Goal: Task Accomplishment & Management: Manage account settings

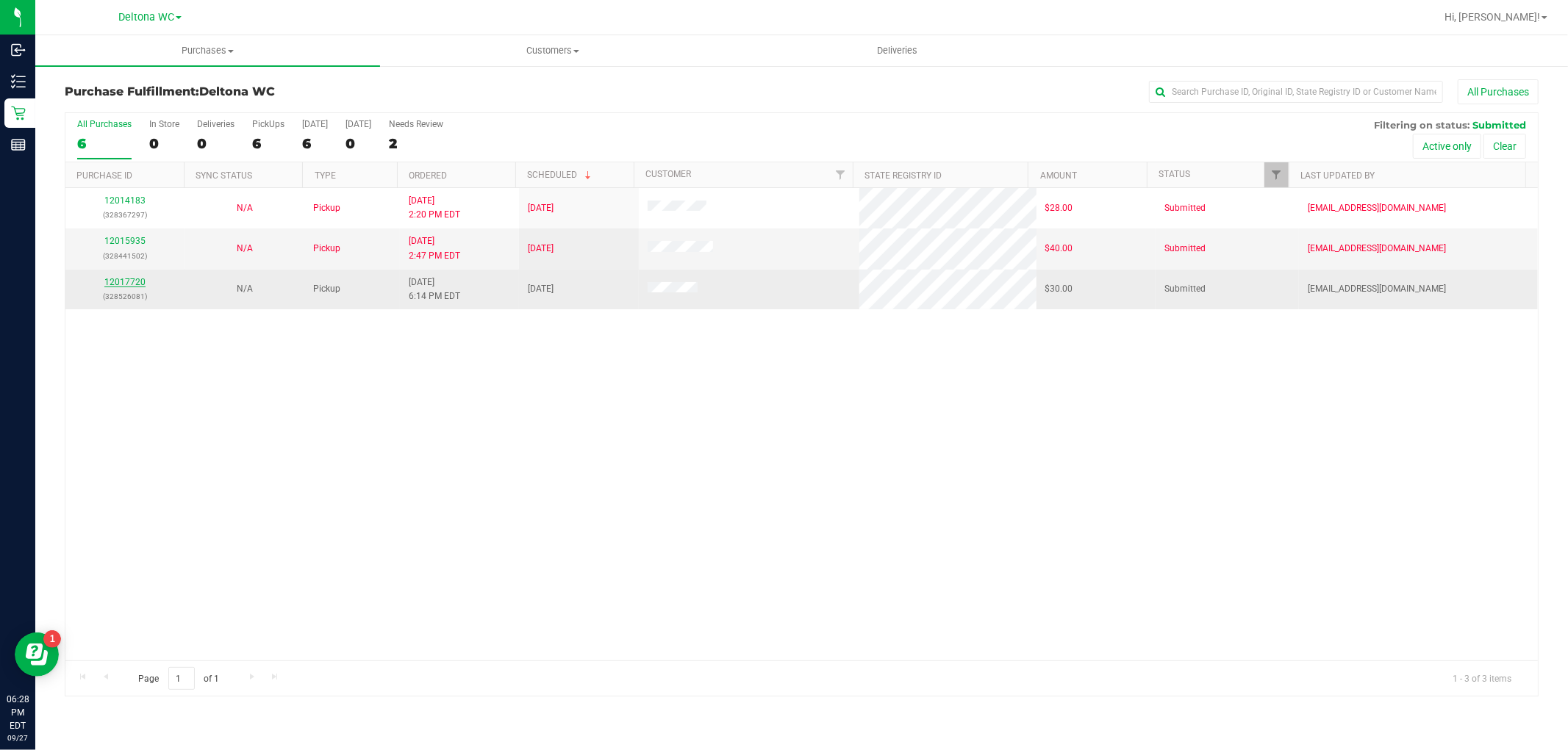
click at [133, 279] on link "12017720" at bounding box center [125, 282] width 41 height 10
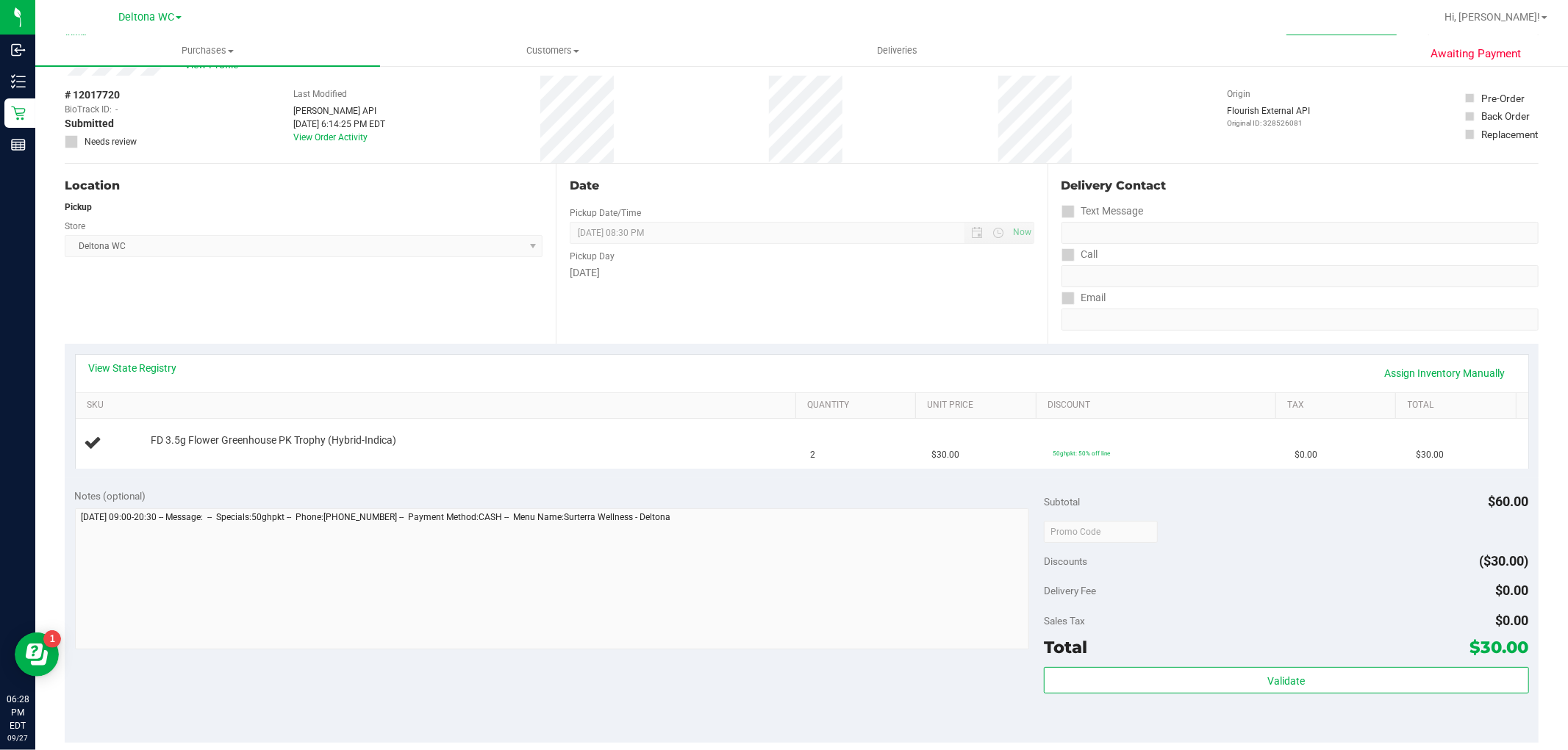
scroll to position [82, 0]
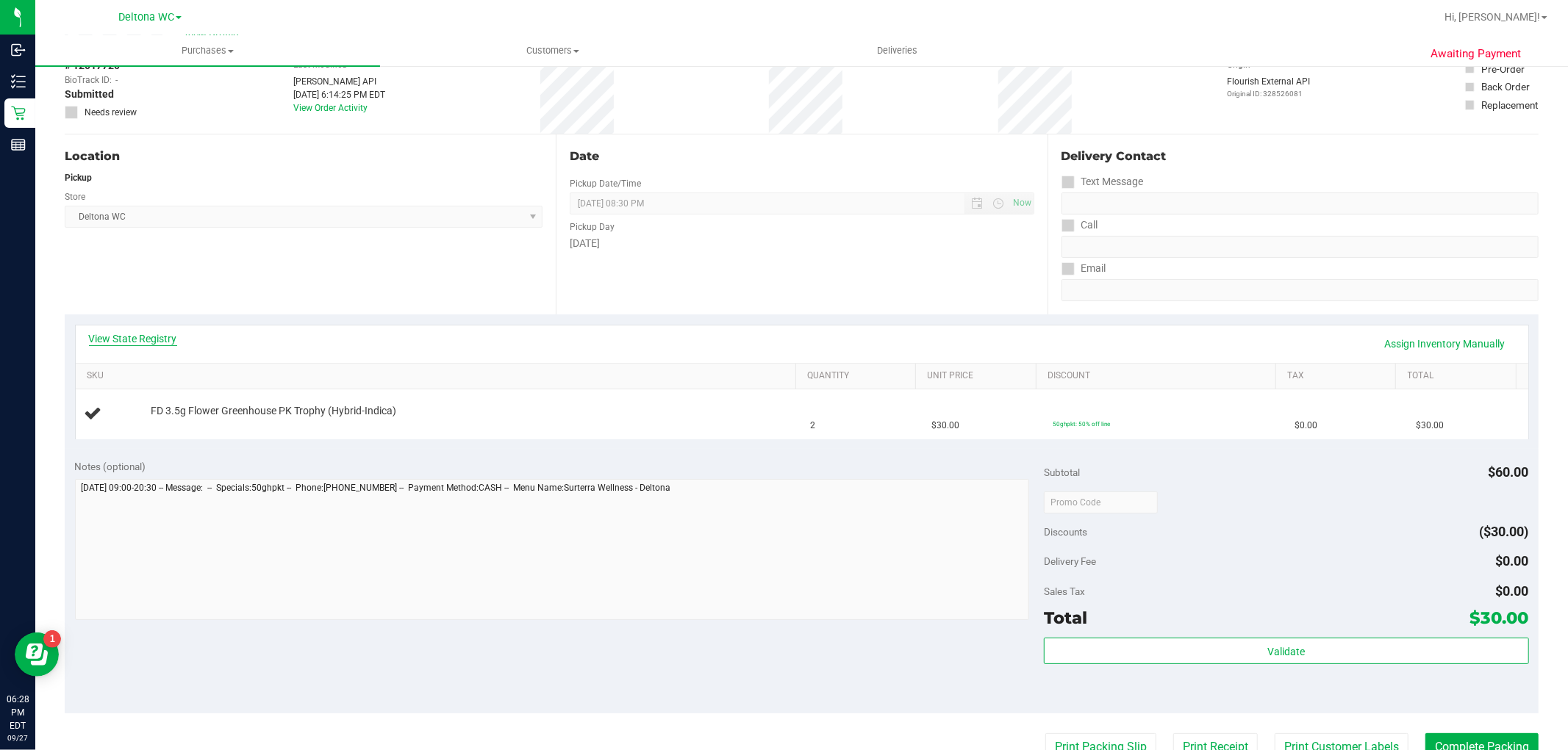
drag, startPoint x: 196, startPoint y: 303, endPoint x: 164, endPoint y: 337, distance: 46.7
click at [181, 320] on purchase-details "Back Edit Purchase Cancel Purchase View Profile # 12017720 BioTrack ID: - Submi…" at bounding box center [801, 527] width 1473 height 1058
click at [921, 280] on div "Date Pickup Date/Time [DATE] Now [DATE] 08:30 PM Now Pickup Day [DATE]" at bounding box center [801, 224] width 491 height 180
click at [921, 291] on div "Date Pickup Date/Time [DATE] Now [DATE] 08:30 PM Now Pickup Day [DATE]" at bounding box center [801, 224] width 491 height 180
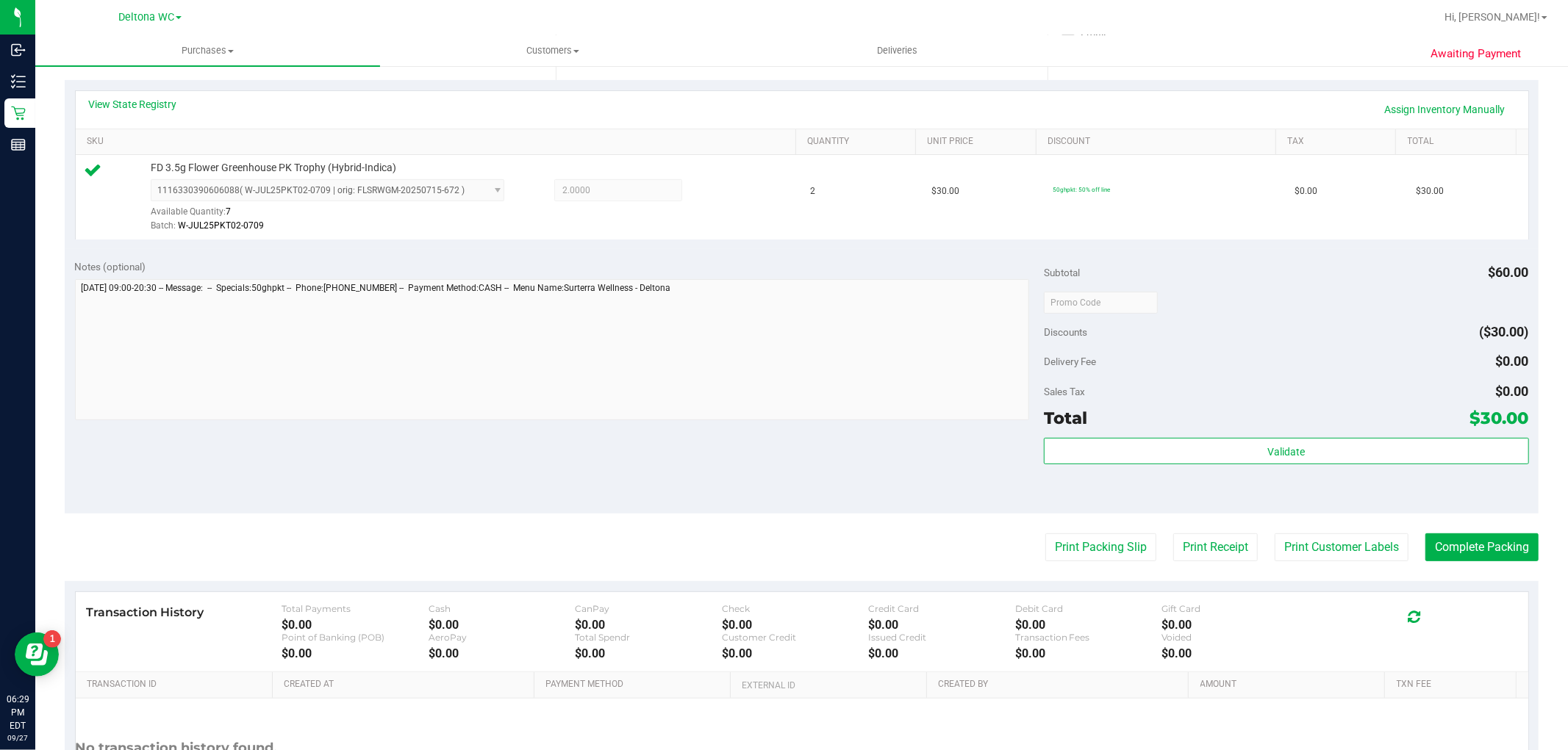
scroll to position [318, 0]
click at [1073, 555] on button "Print Packing Slip" at bounding box center [1101, 546] width 111 height 28
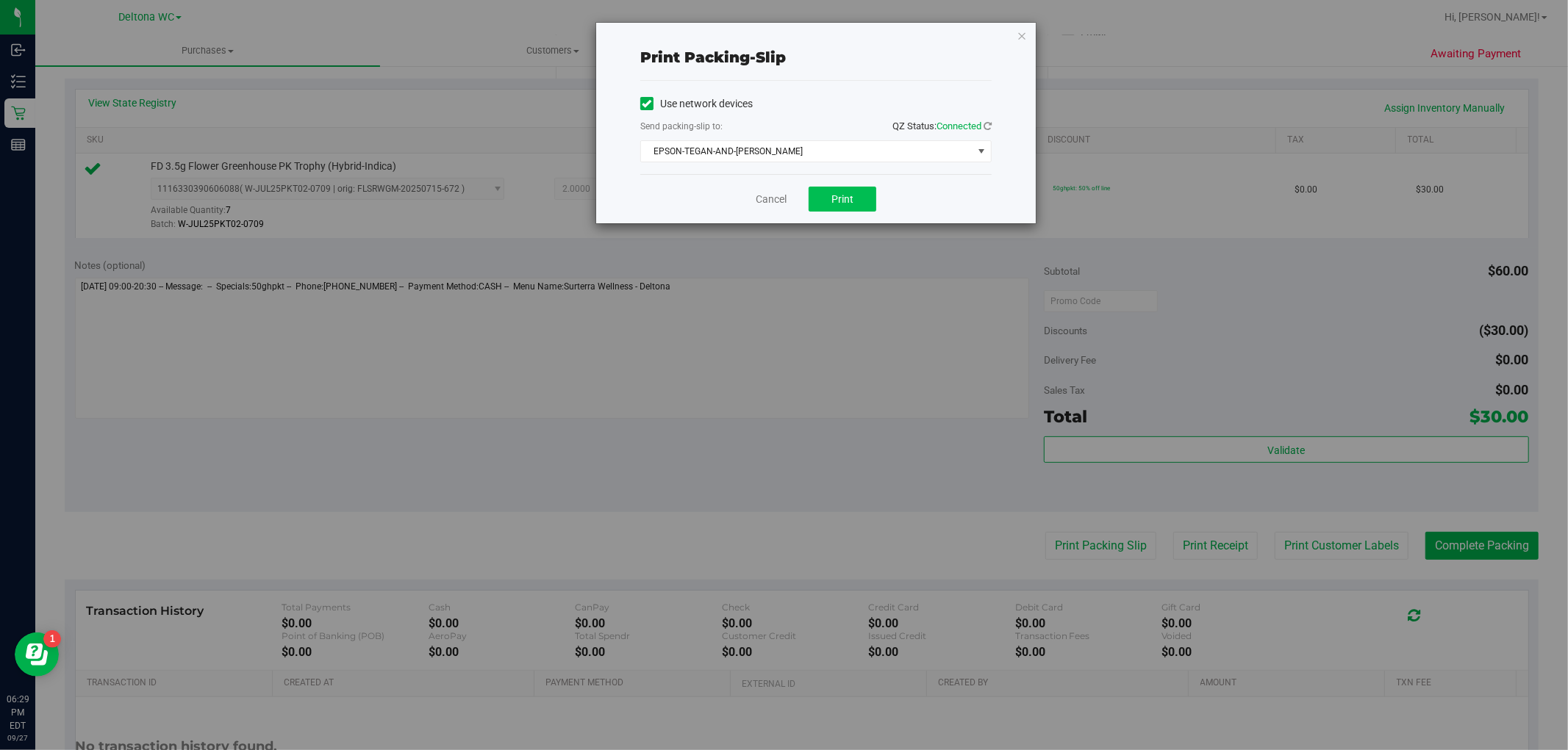
click at [854, 208] on button "Print" at bounding box center [842, 199] width 68 height 25
click at [763, 200] on link "Cancel" at bounding box center [771, 199] width 31 height 15
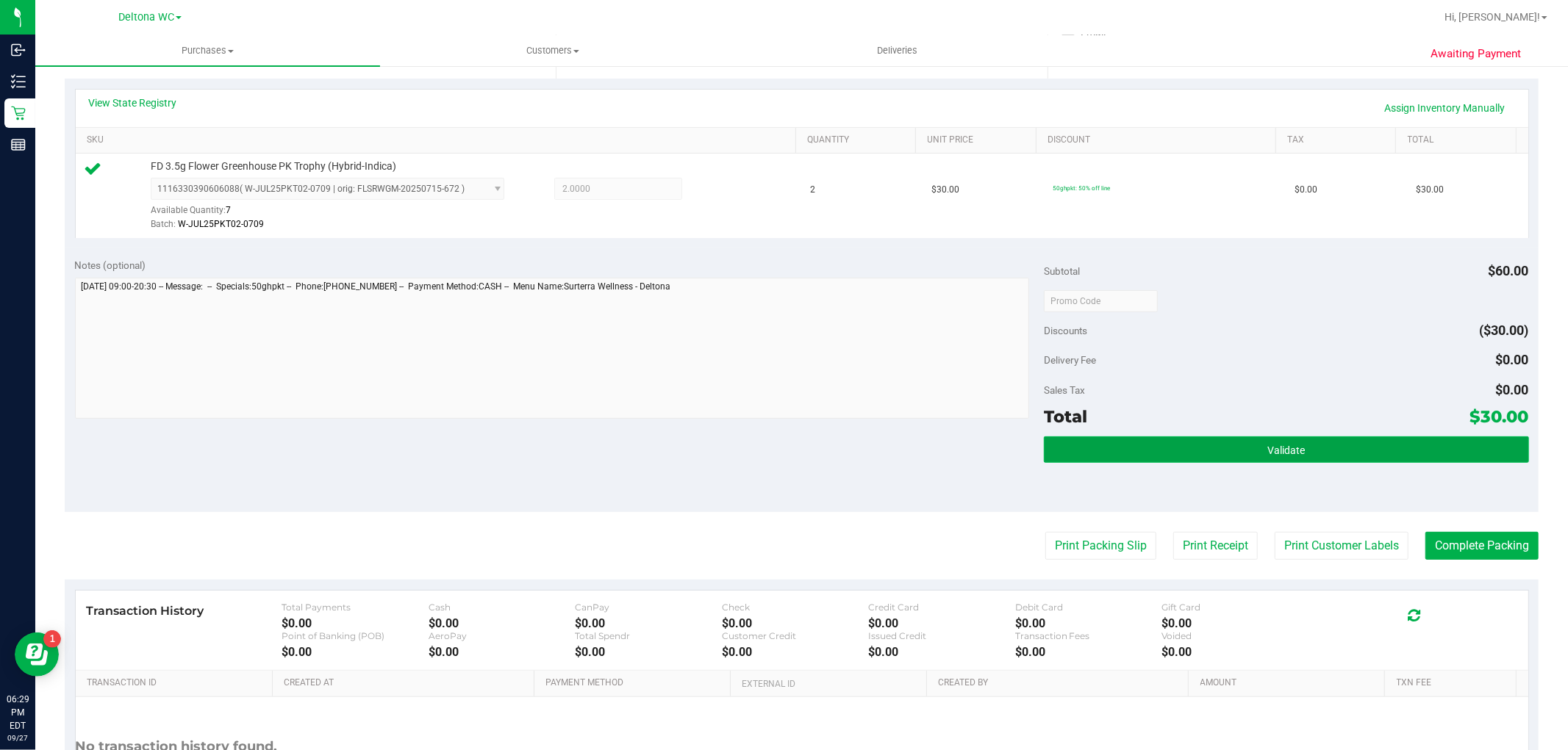
click at [1427, 450] on button "Validate" at bounding box center [1286, 449] width 485 height 26
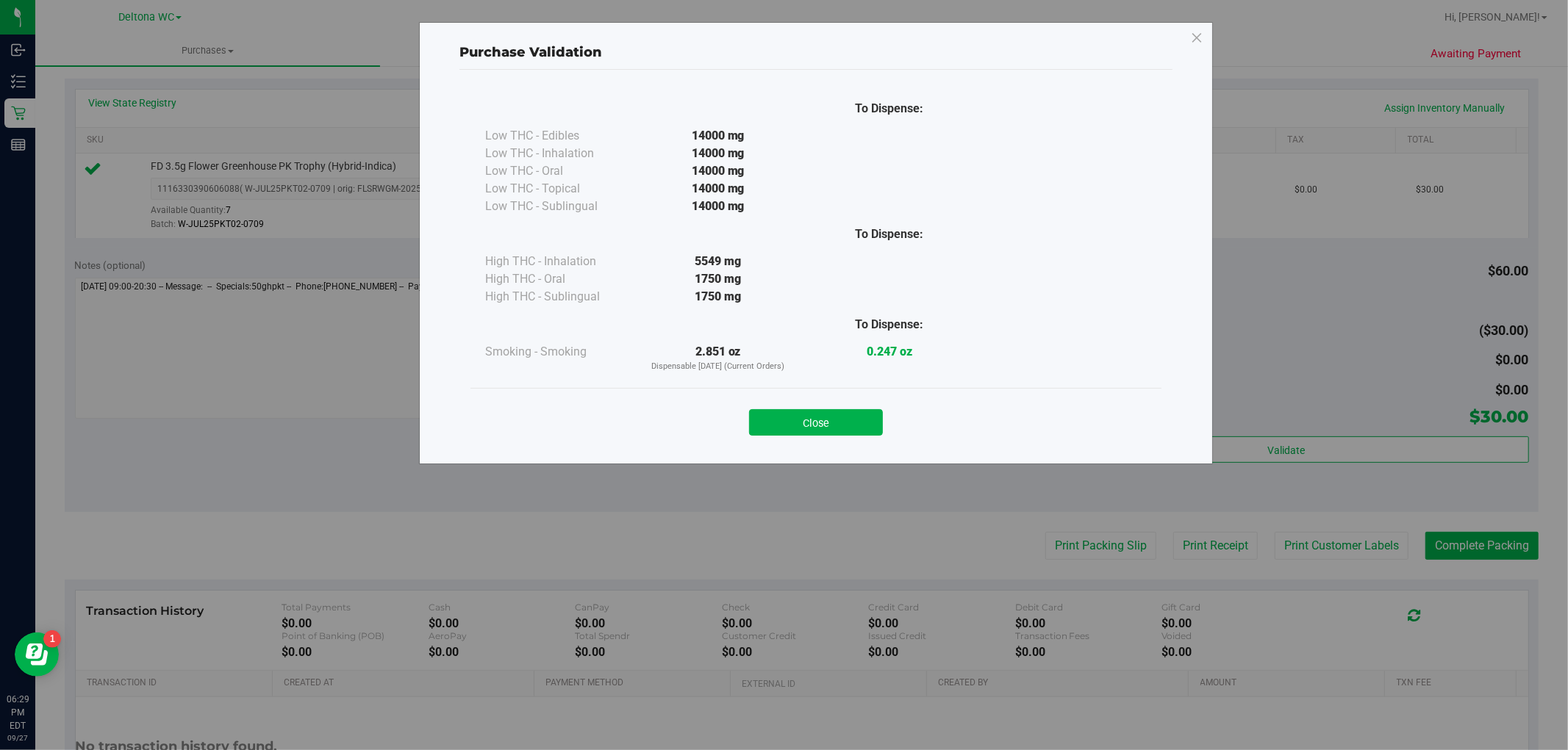
drag, startPoint x: 842, startPoint y: 415, endPoint x: 850, endPoint y: 416, distance: 8.1
click at [842, 416] on button "Close" at bounding box center [815, 422] width 134 height 26
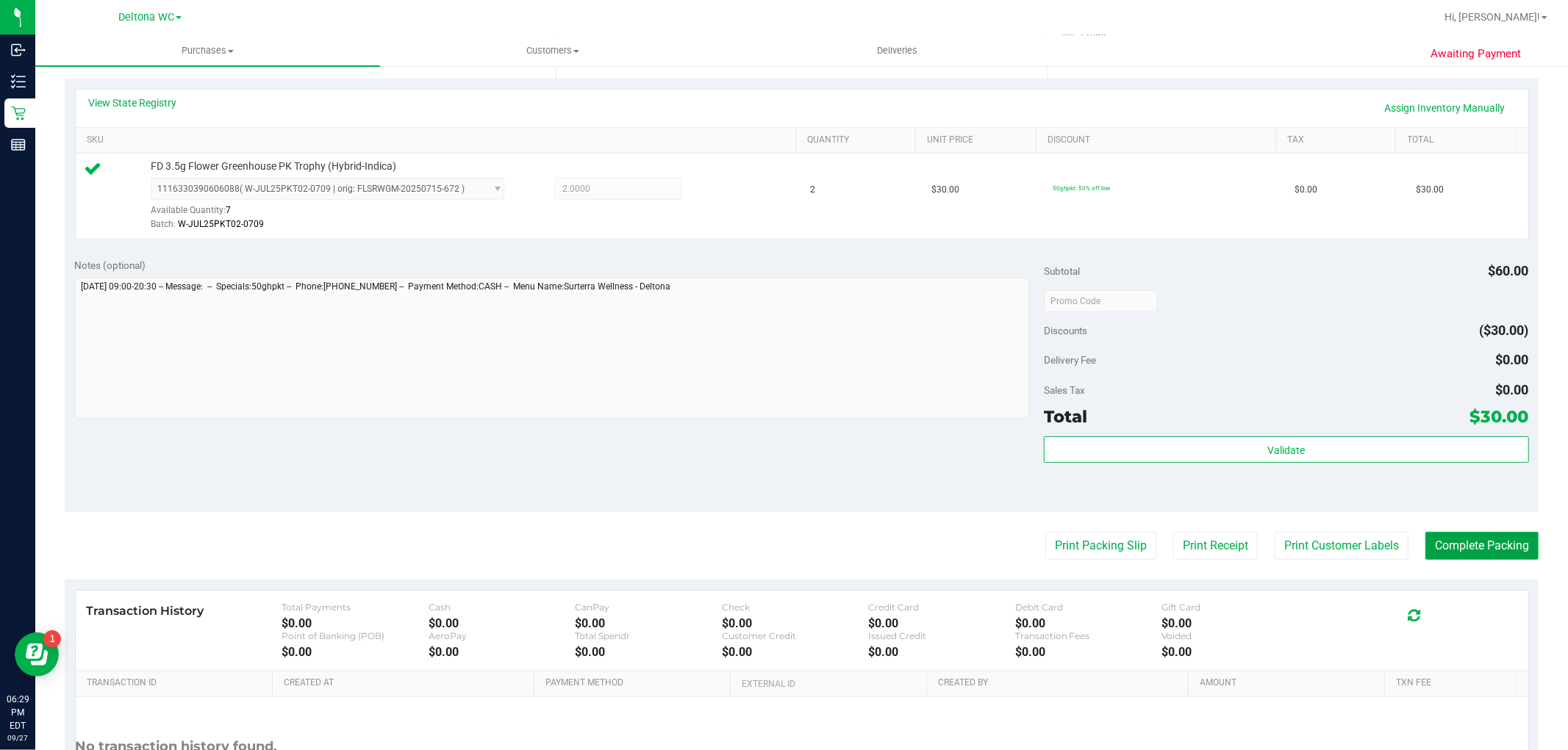
click at [1458, 547] on button "Complete Packing" at bounding box center [1481, 546] width 113 height 28
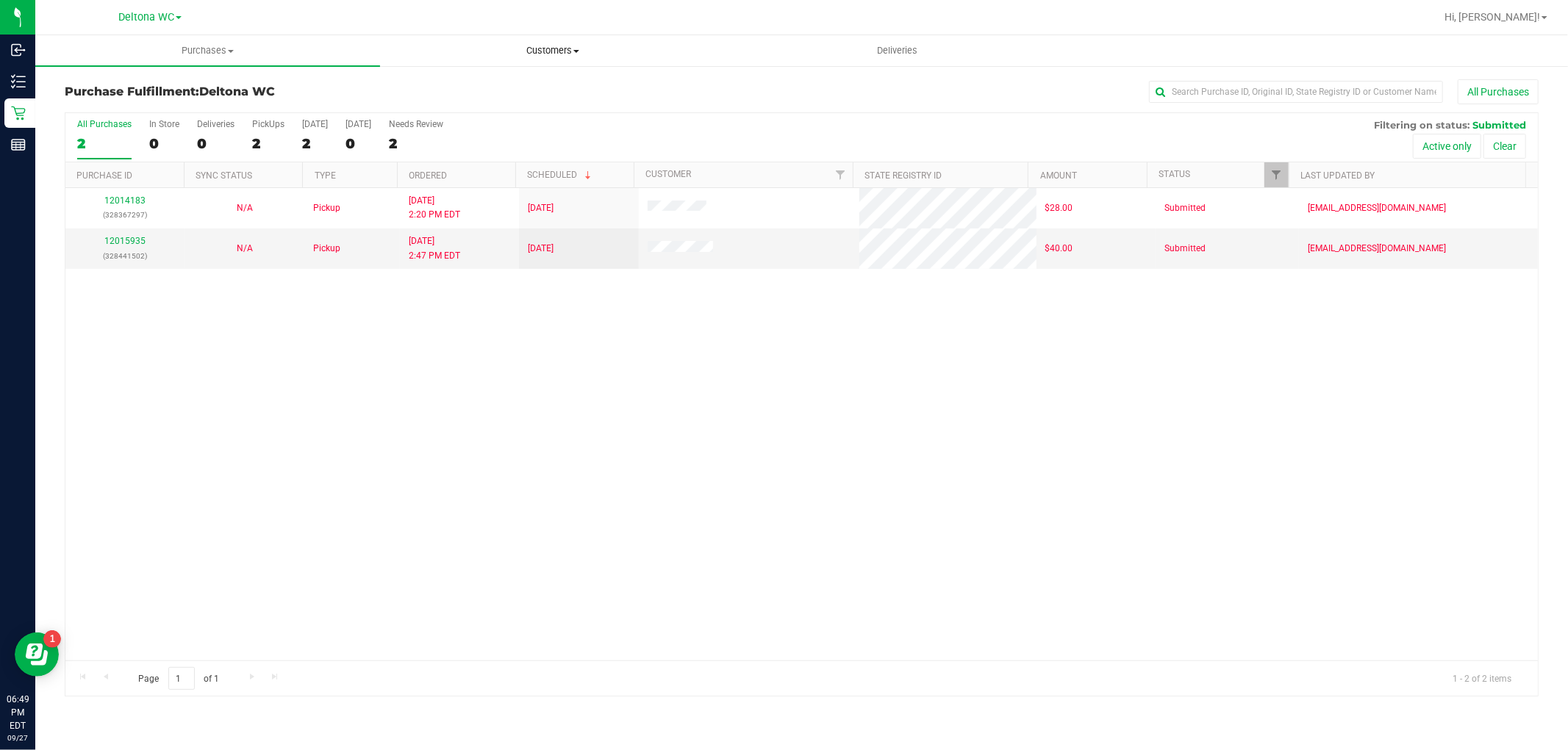
click at [533, 46] on span "Customers" at bounding box center [552, 50] width 343 height 14
click at [462, 89] on span "All customers" at bounding box center [432, 89] width 106 height 13
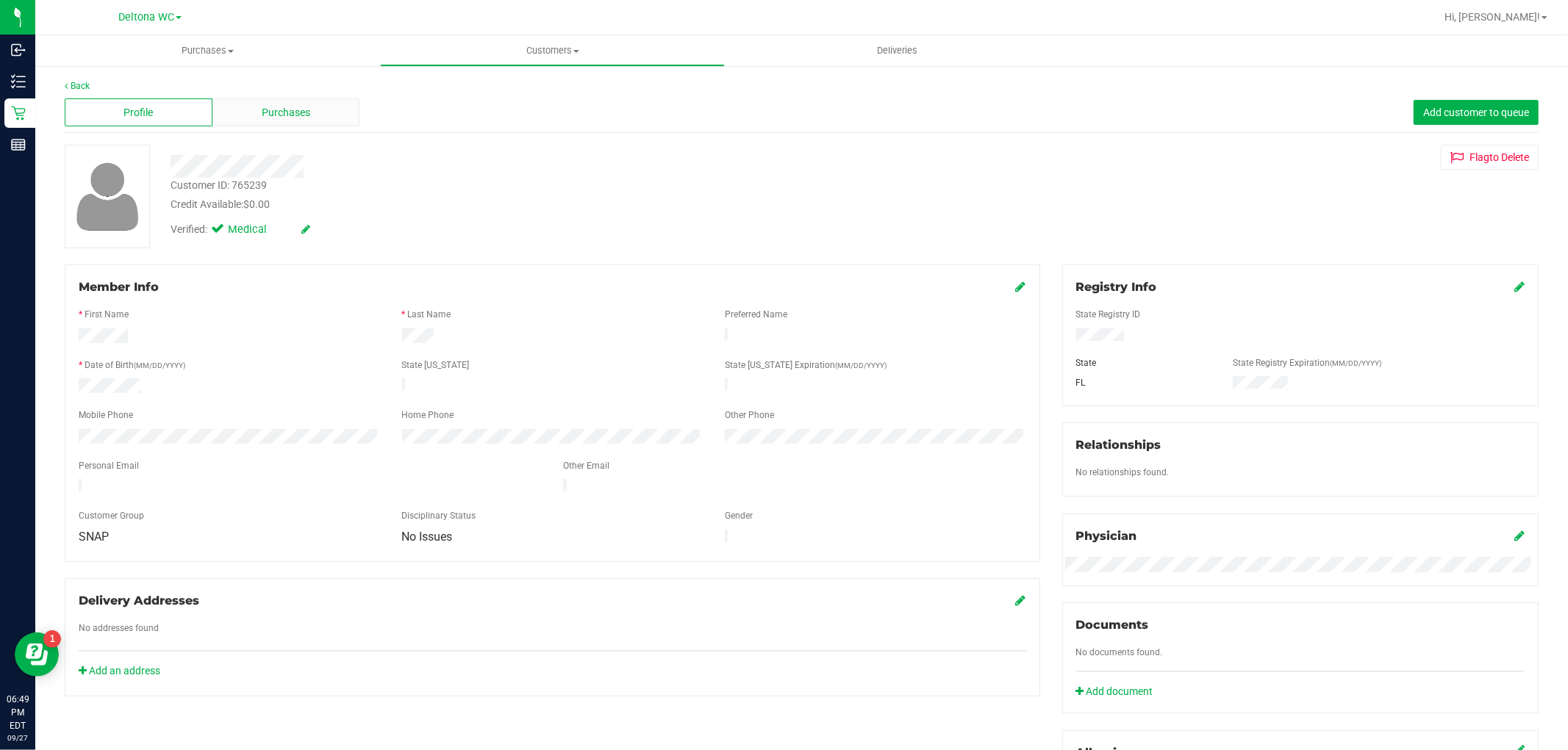
click at [277, 113] on span "Purchases" at bounding box center [285, 112] width 48 height 15
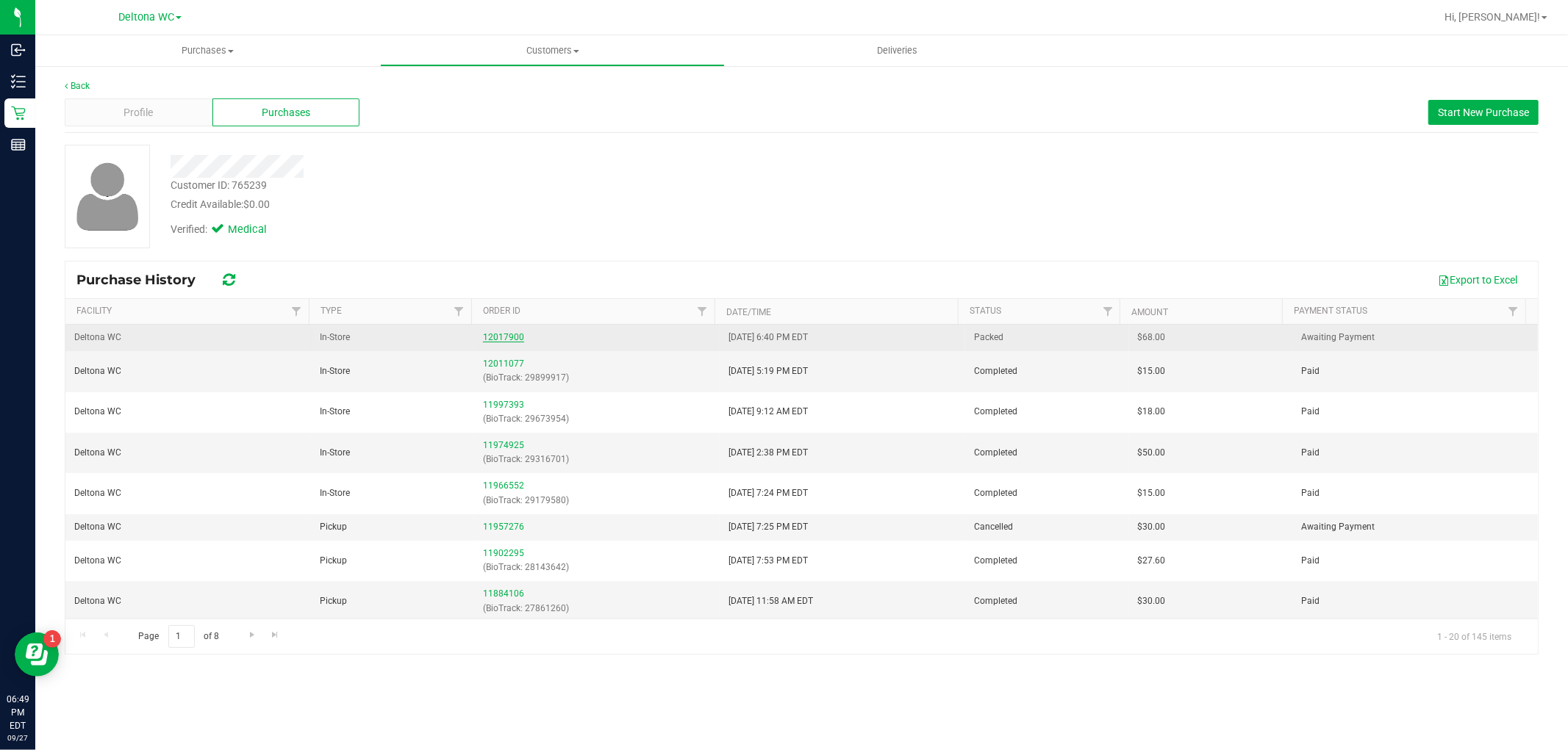
click at [502, 337] on link "12017900" at bounding box center [504, 337] width 41 height 10
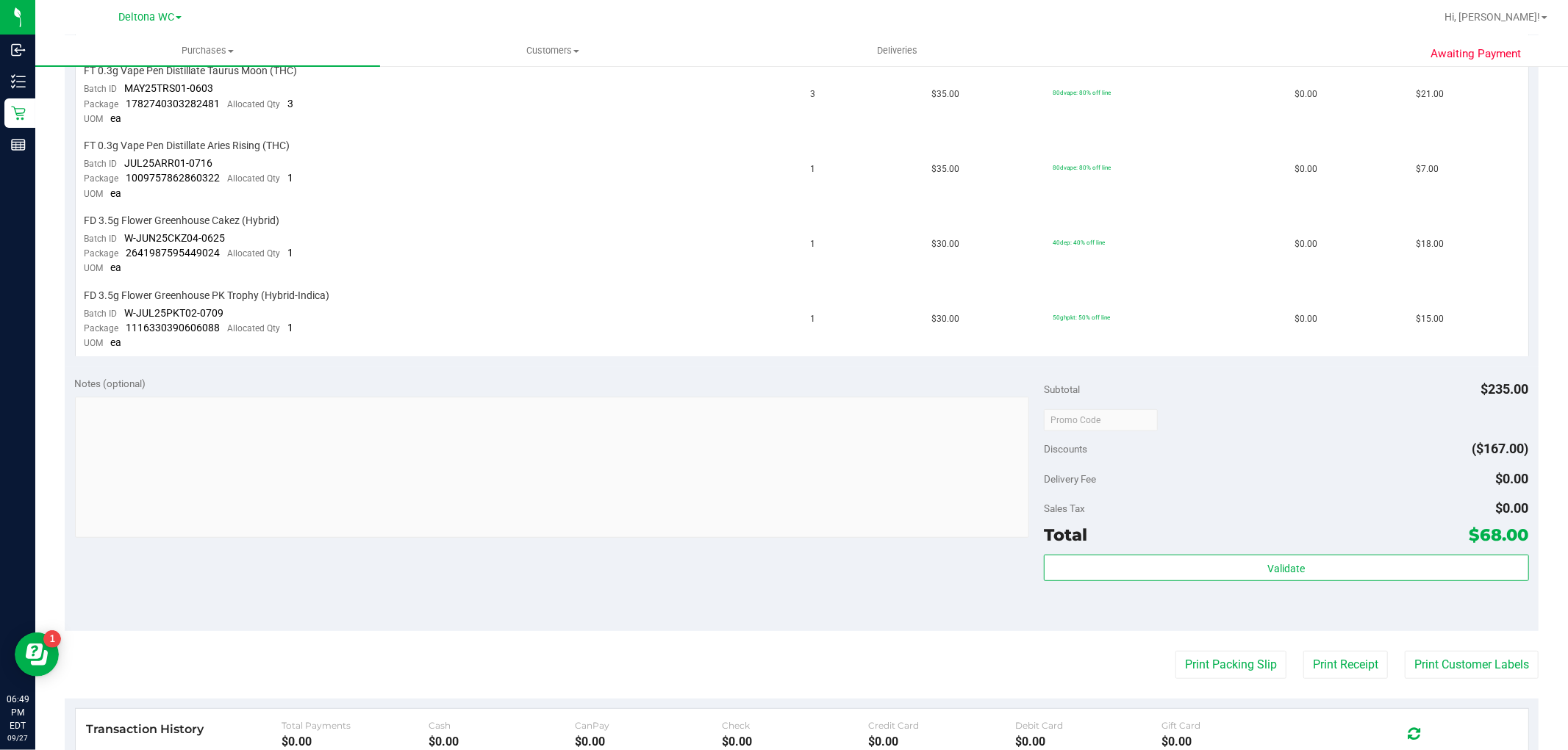
scroll to position [489, 0]
click at [1243, 659] on button "Print Packing Slip" at bounding box center [1231, 663] width 111 height 28
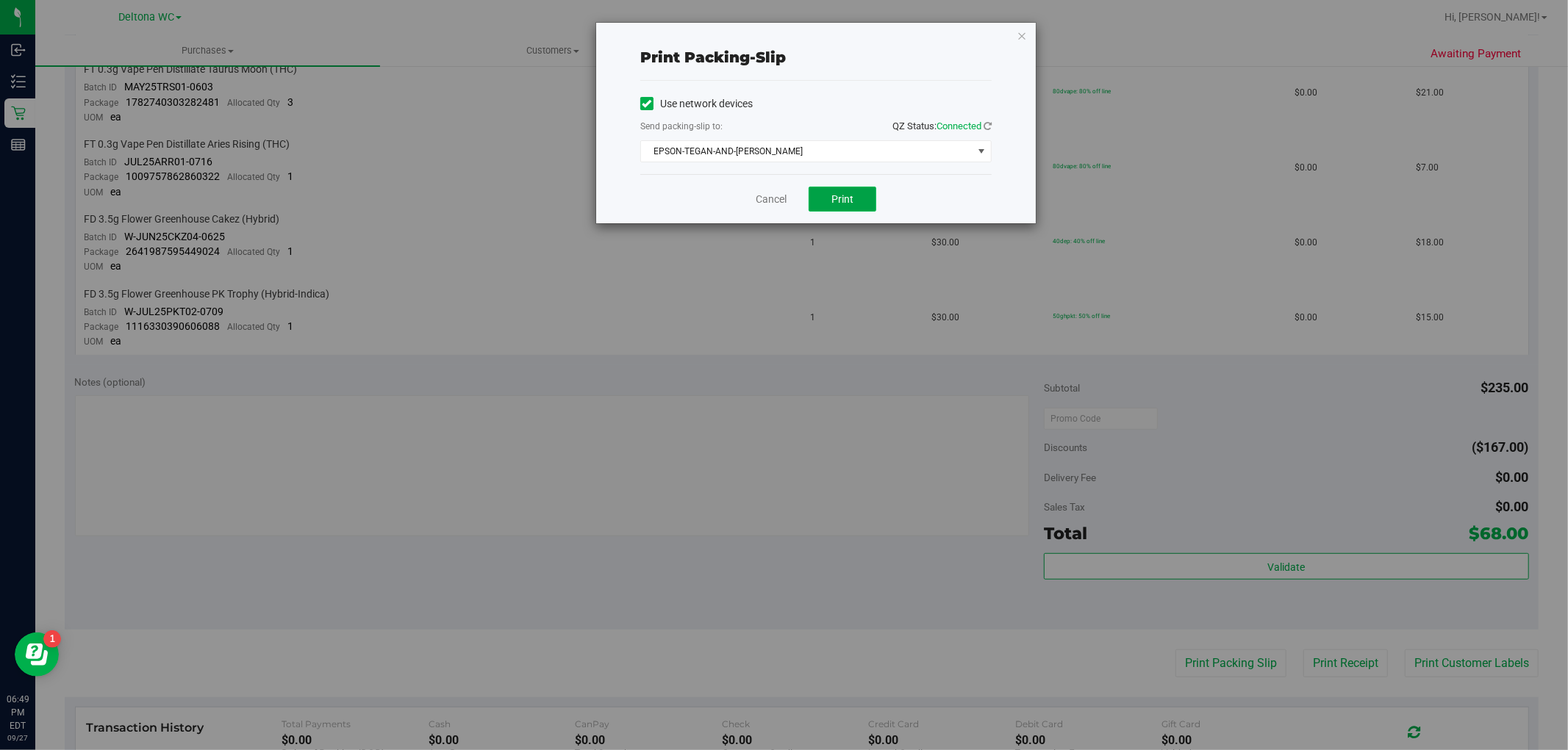
click at [846, 193] on span "Print" at bounding box center [842, 199] width 22 height 12
click at [775, 199] on link "Cancel" at bounding box center [771, 199] width 31 height 15
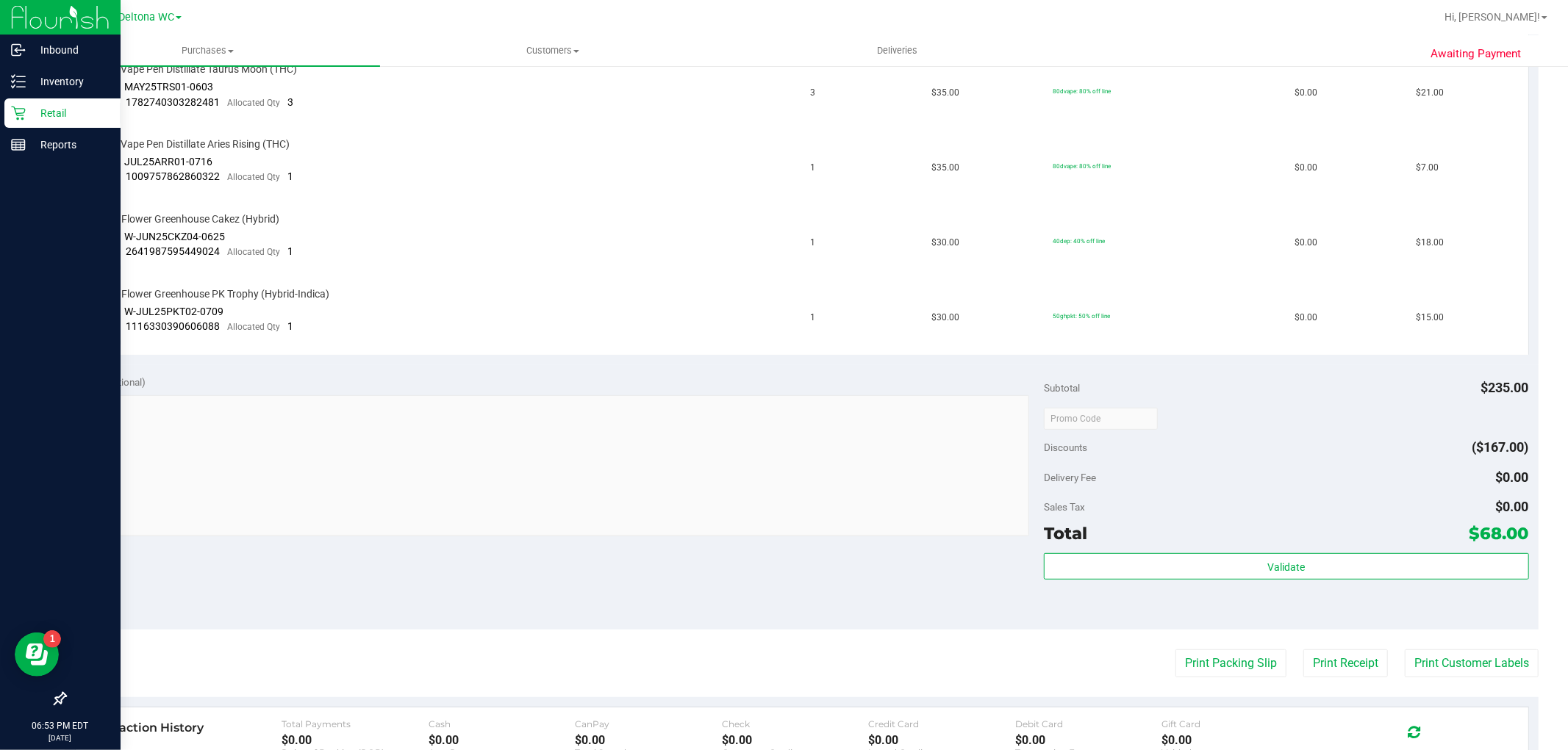
click at [41, 110] on p "Retail" at bounding box center [69, 113] width 88 height 17
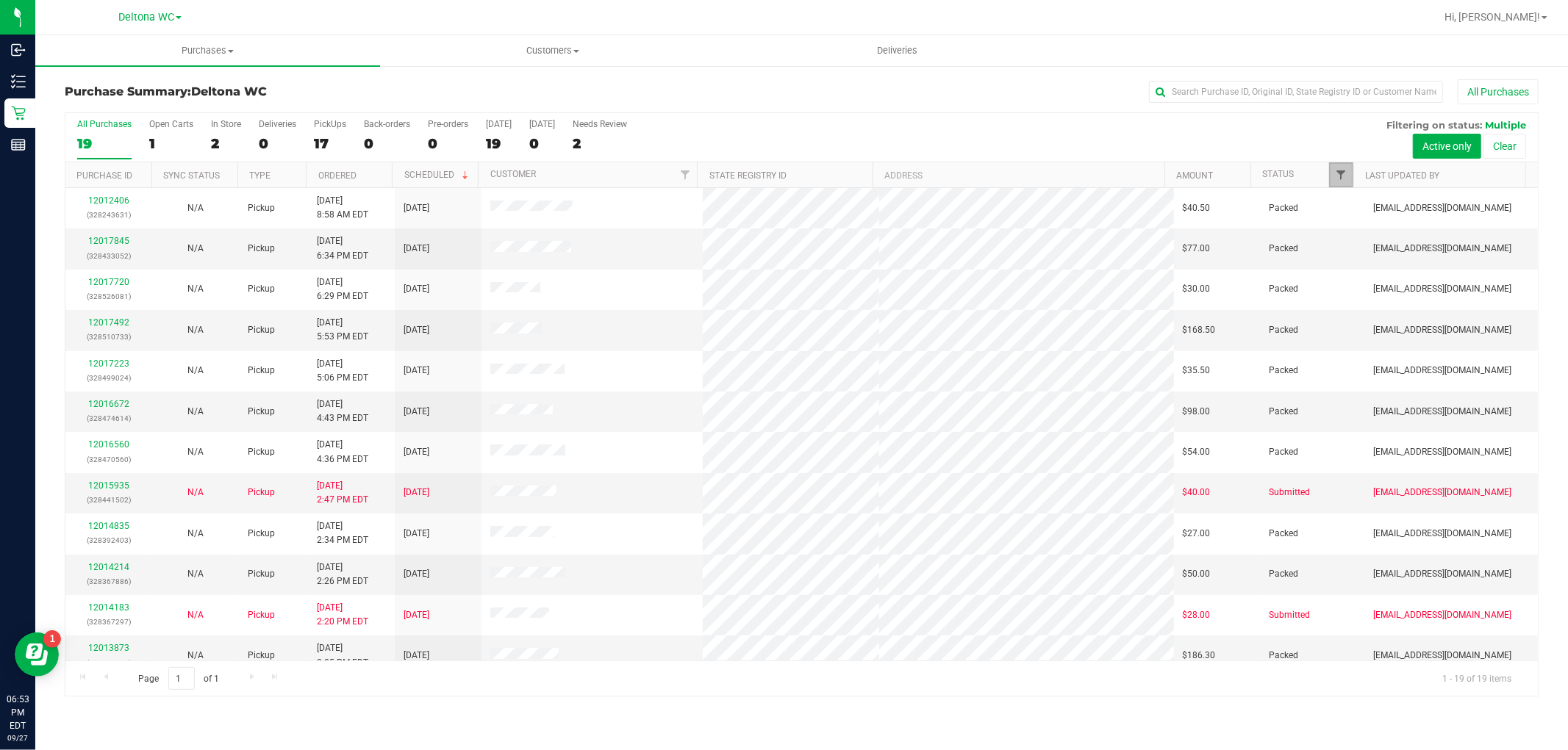
click at [1338, 172] on span "Filter" at bounding box center [1342, 175] width 12 height 12
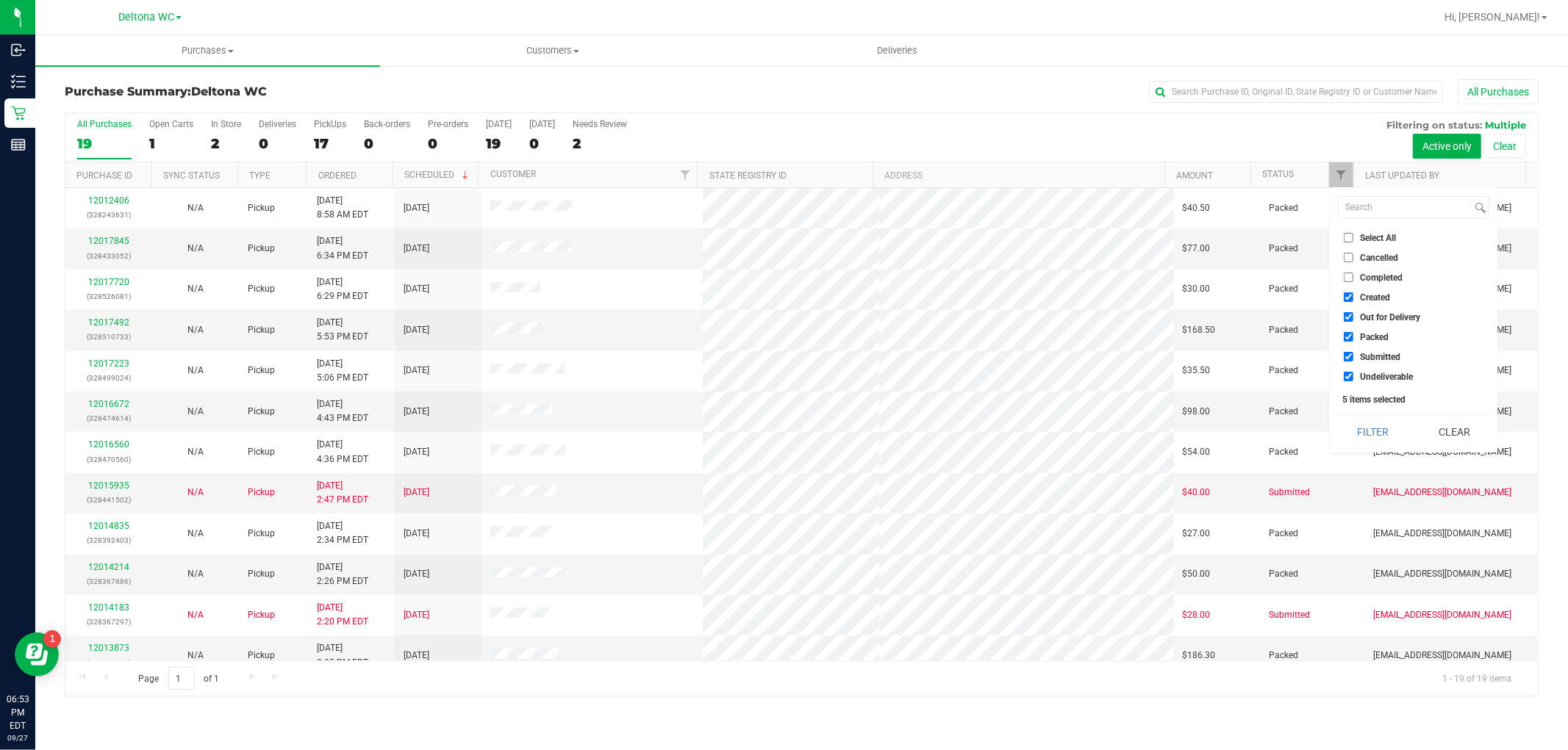
click at [1384, 239] on span "Select All" at bounding box center [1377, 238] width 36 height 9
click at [1353, 239] on input "Select All" at bounding box center [1349, 238] width 10 height 10
checkbox input "true"
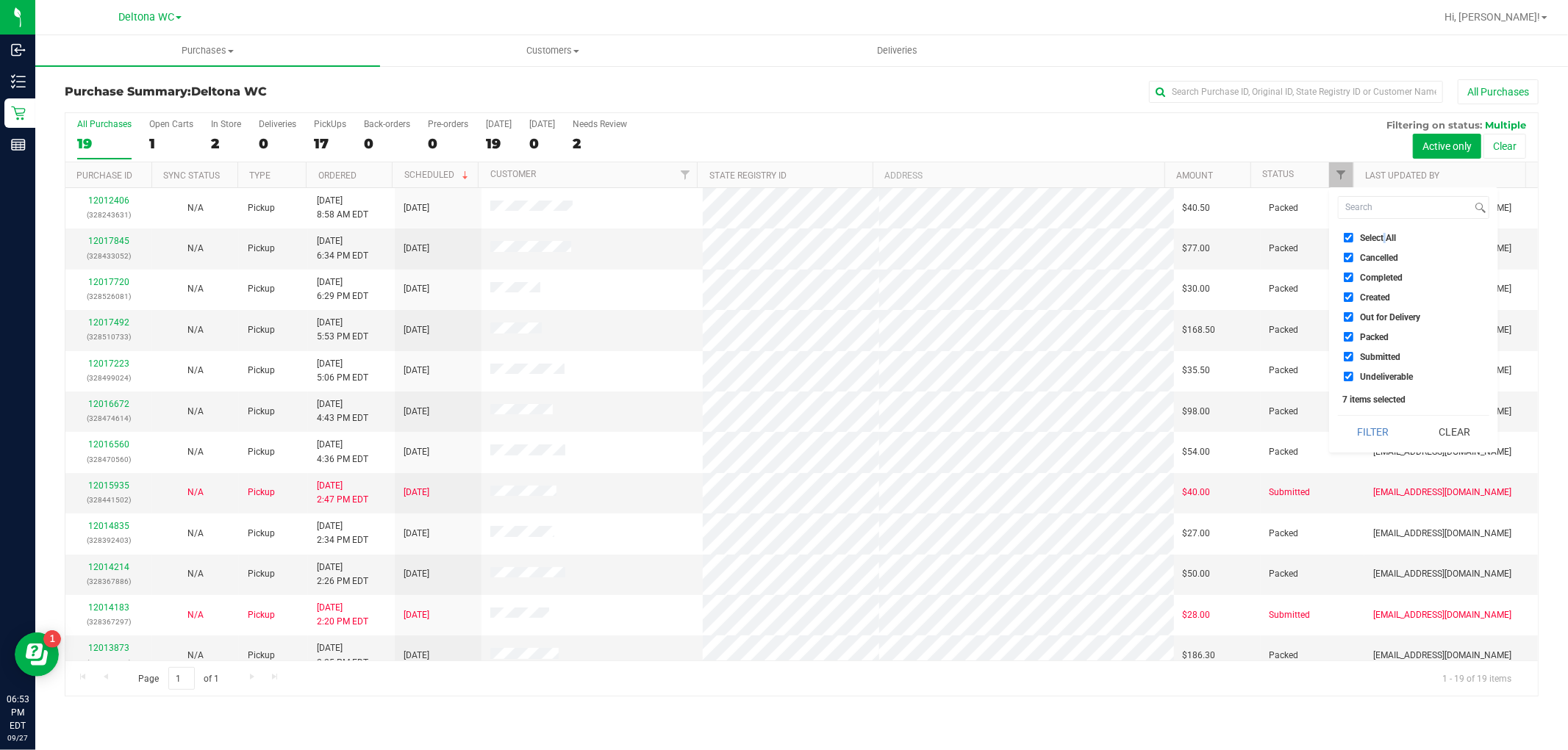
click at [1384, 239] on span "Select All" at bounding box center [1377, 238] width 36 height 9
click at [1353, 239] on input "Select All" at bounding box center [1349, 238] width 10 height 10
checkbox input "false"
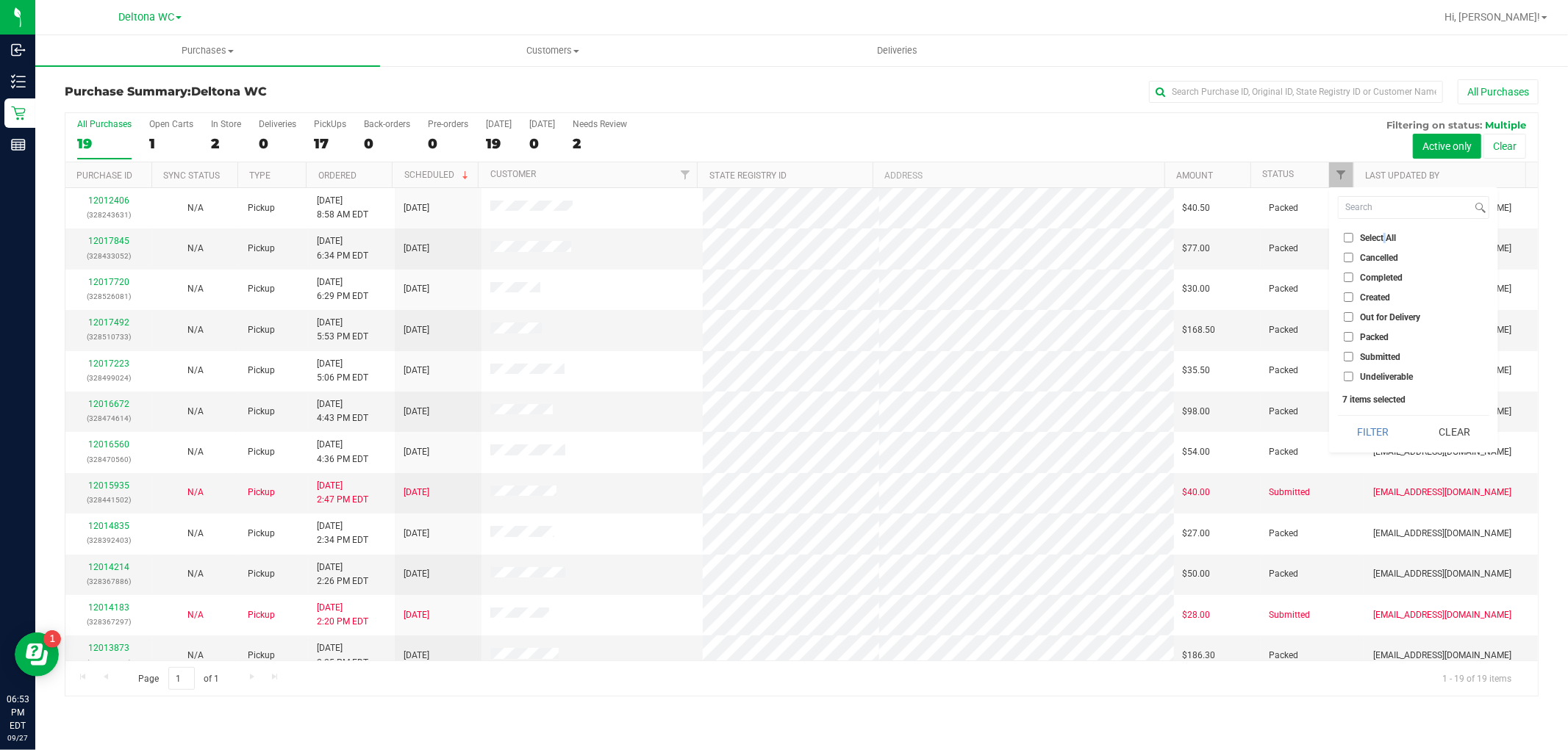
checkbox input "false"
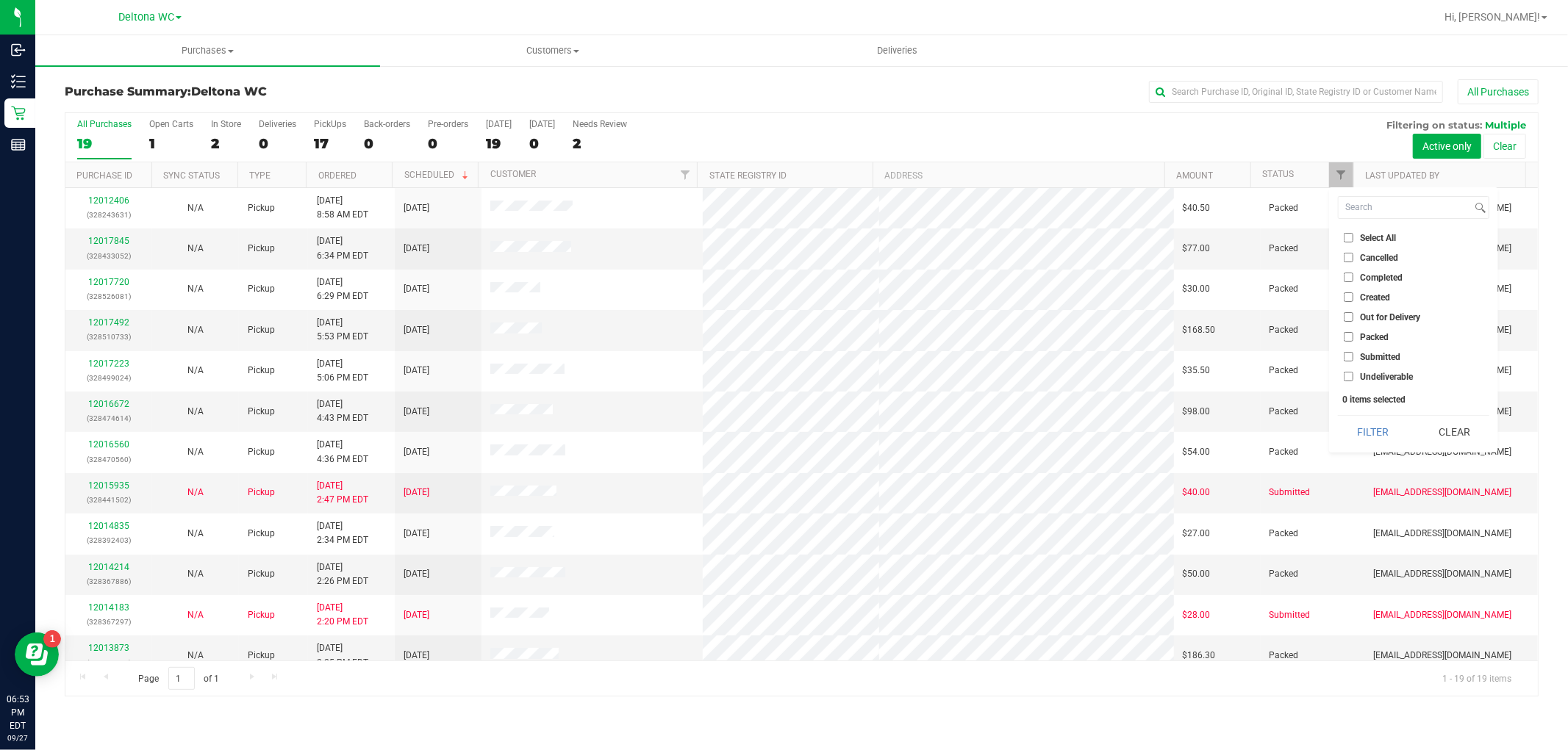
click at [1387, 353] on span "Submitted" at bounding box center [1380, 357] width 41 height 9
click at [1353, 352] on input "Submitted" at bounding box center [1349, 357] width 10 height 10
checkbox input "true"
click at [1365, 439] on button "Filter" at bounding box center [1372, 431] width 71 height 33
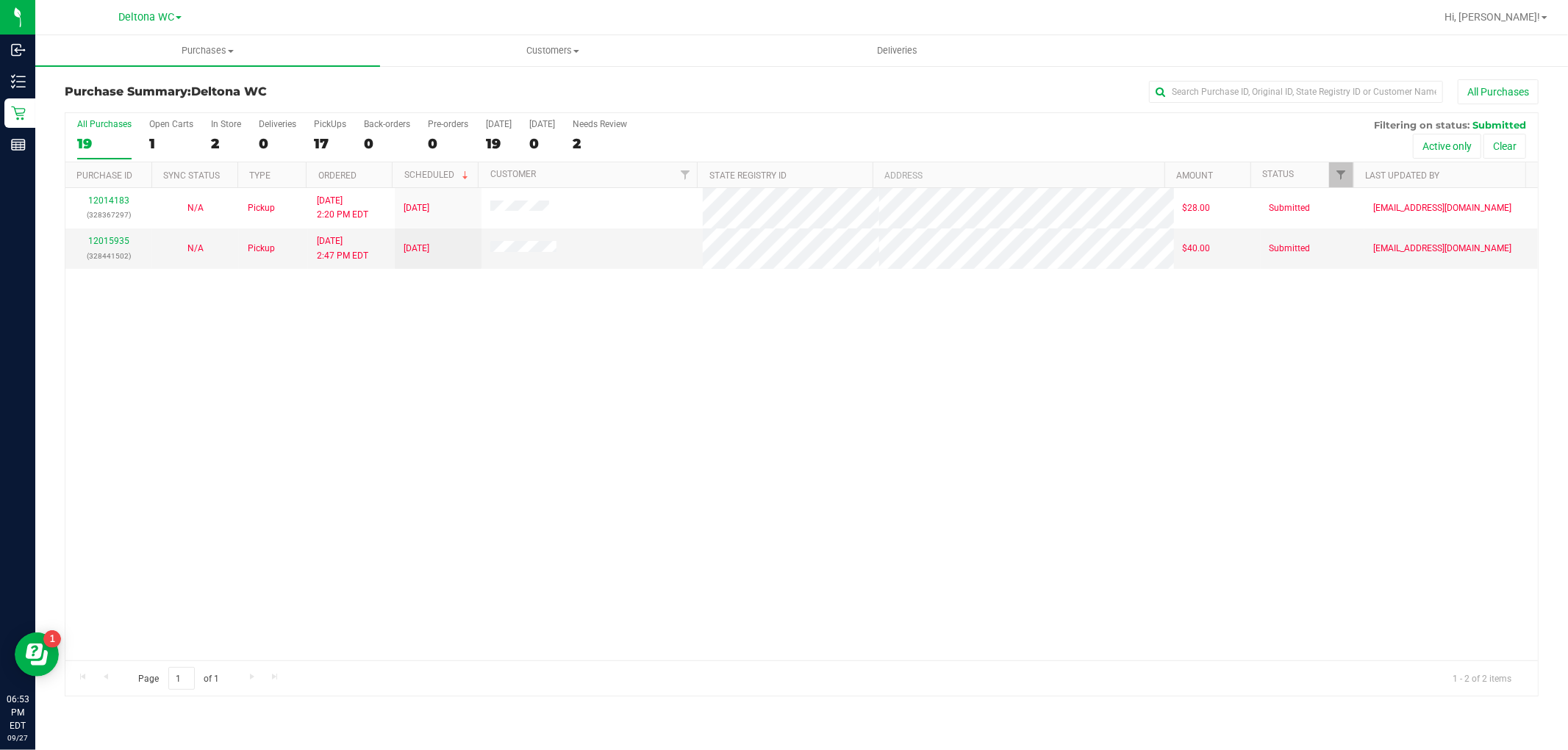
click at [730, 384] on div "12014183 (328367297) N/A Pickup [DATE] 2:20 PM EDT 9/27/2025 $28.00 Submitted […" at bounding box center [801, 424] width 1473 height 473
click at [600, 461] on div "12014183 (328367297) N/A Pickup [DATE] 2:20 PM EDT 9/27/2025 $28.00 Submitted […" at bounding box center [801, 424] width 1473 height 473
drag, startPoint x: 765, startPoint y: 388, endPoint x: 767, endPoint y: 400, distance: 12.2
click at [765, 388] on div "12014183 (328367297) N/A Pickup [DATE] 2:20 PM EDT 9/27/2025 $28.00 Submitted […" at bounding box center [801, 424] width 1473 height 473
click at [612, 430] on div "12014183 (328367297) N/A Pickup [DATE] 2:20 PM EDT 9/27/2025 $28.00 Submitted […" at bounding box center [801, 424] width 1473 height 473
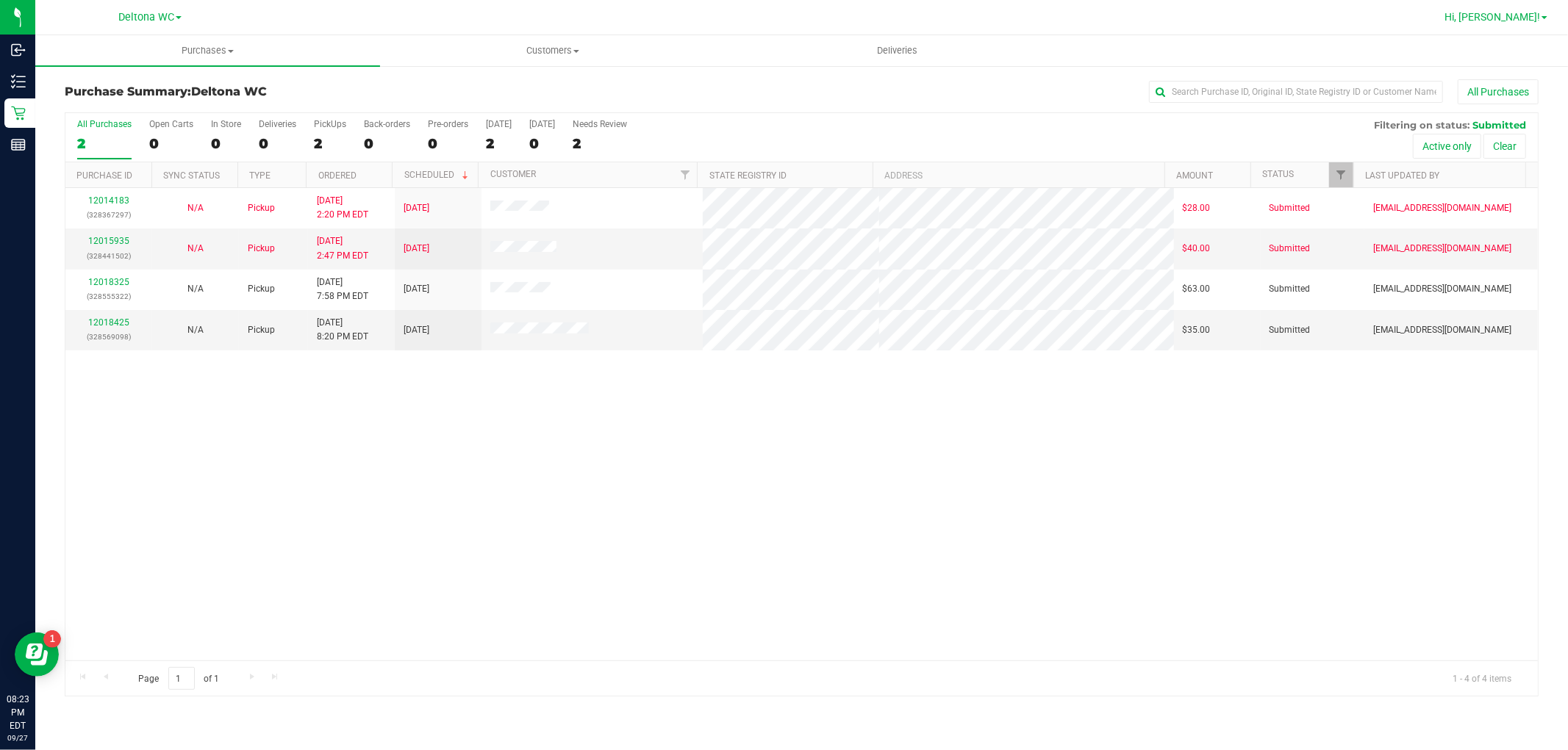
click at [1529, 21] on span "Hi, [PERSON_NAME]!" at bounding box center [1492, 17] width 95 height 12
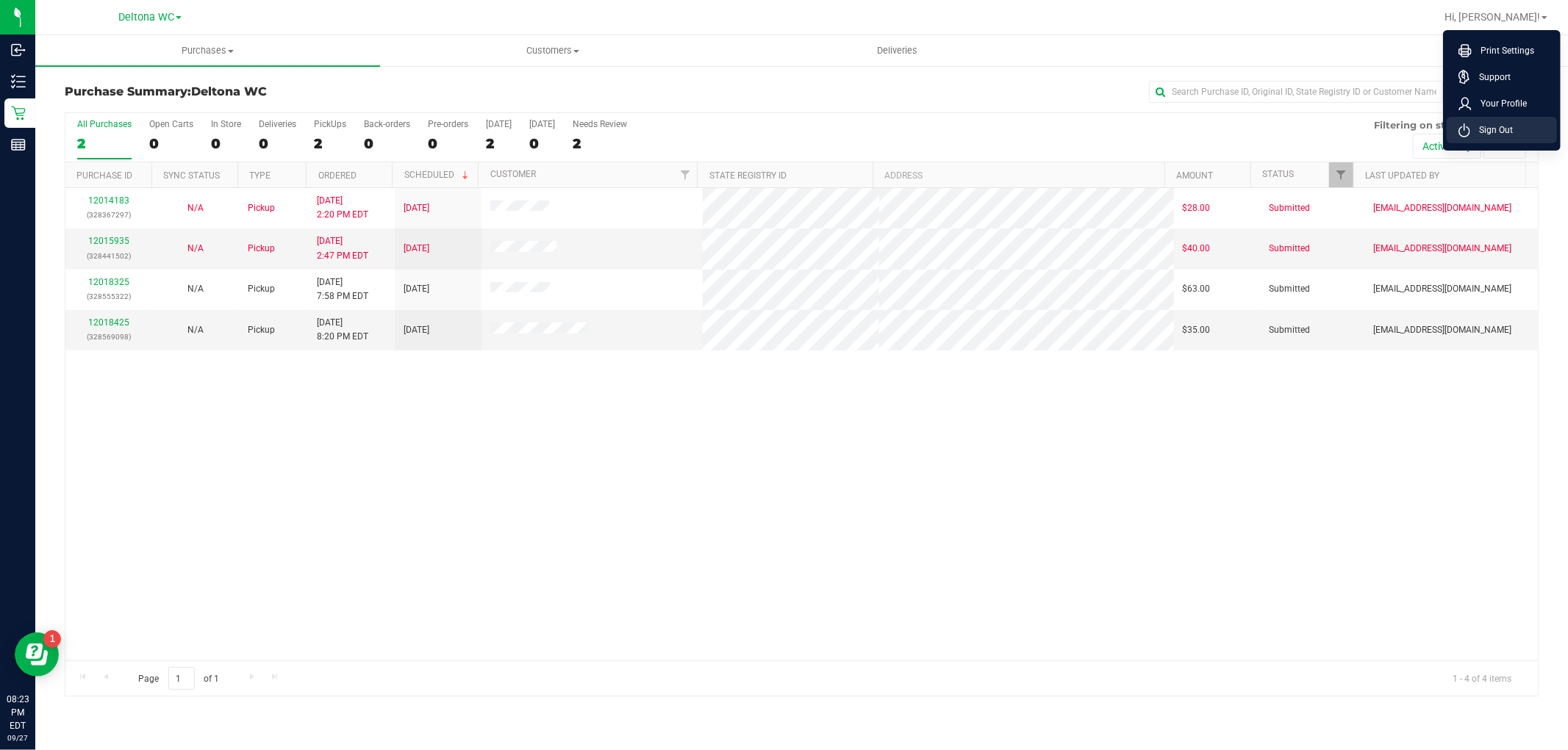
click at [1514, 134] on li "Sign Out" at bounding box center [1501, 130] width 110 height 26
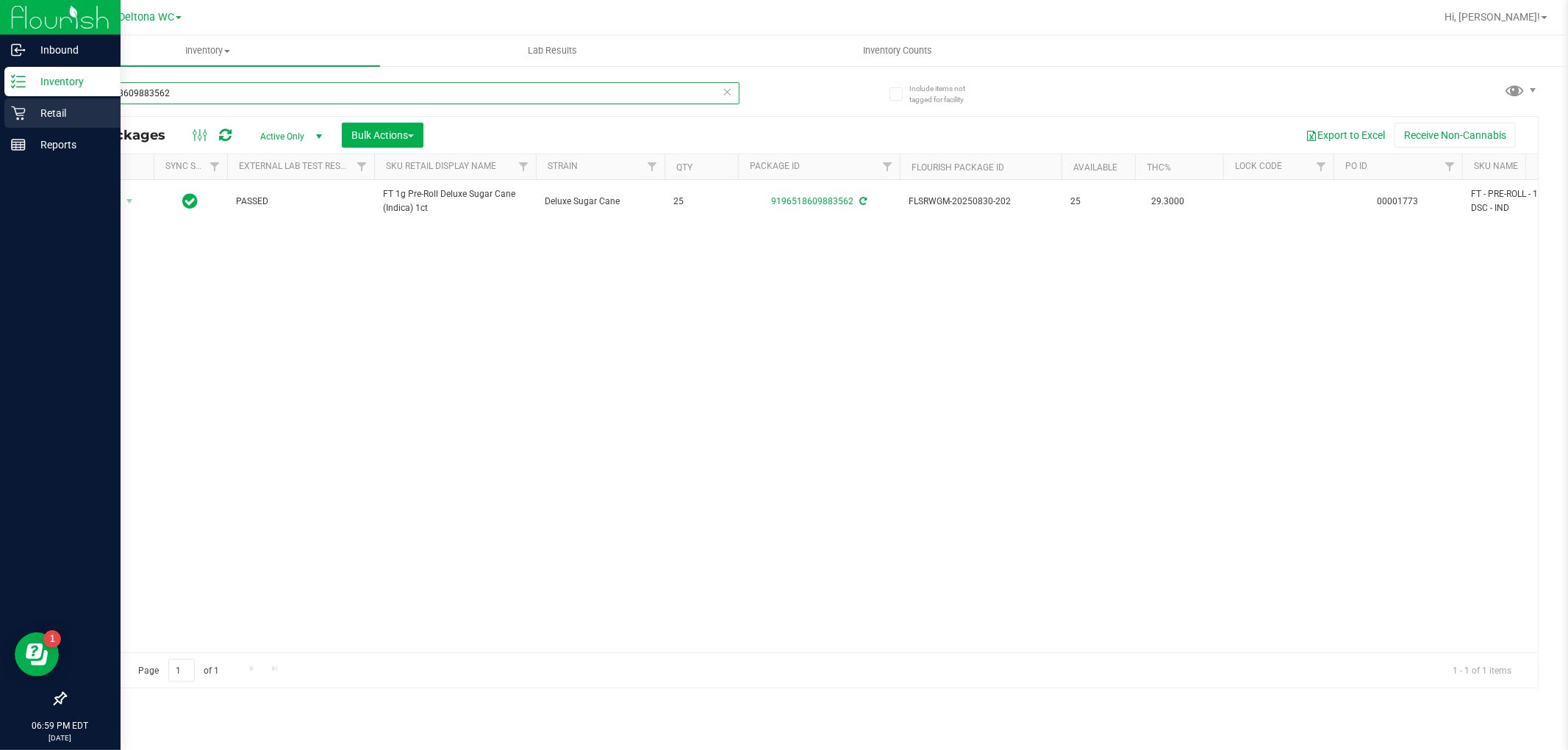
drag, startPoint x: 197, startPoint y: 94, endPoint x: 18, endPoint y: 103, distance: 179.2
click at [20, 102] on div "Inbound Inventory Retail Reports 06:59 PM EDT 09/27/2025 09/27 Deltona WC Hi, A…" at bounding box center [784, 375] width 1568 height 750
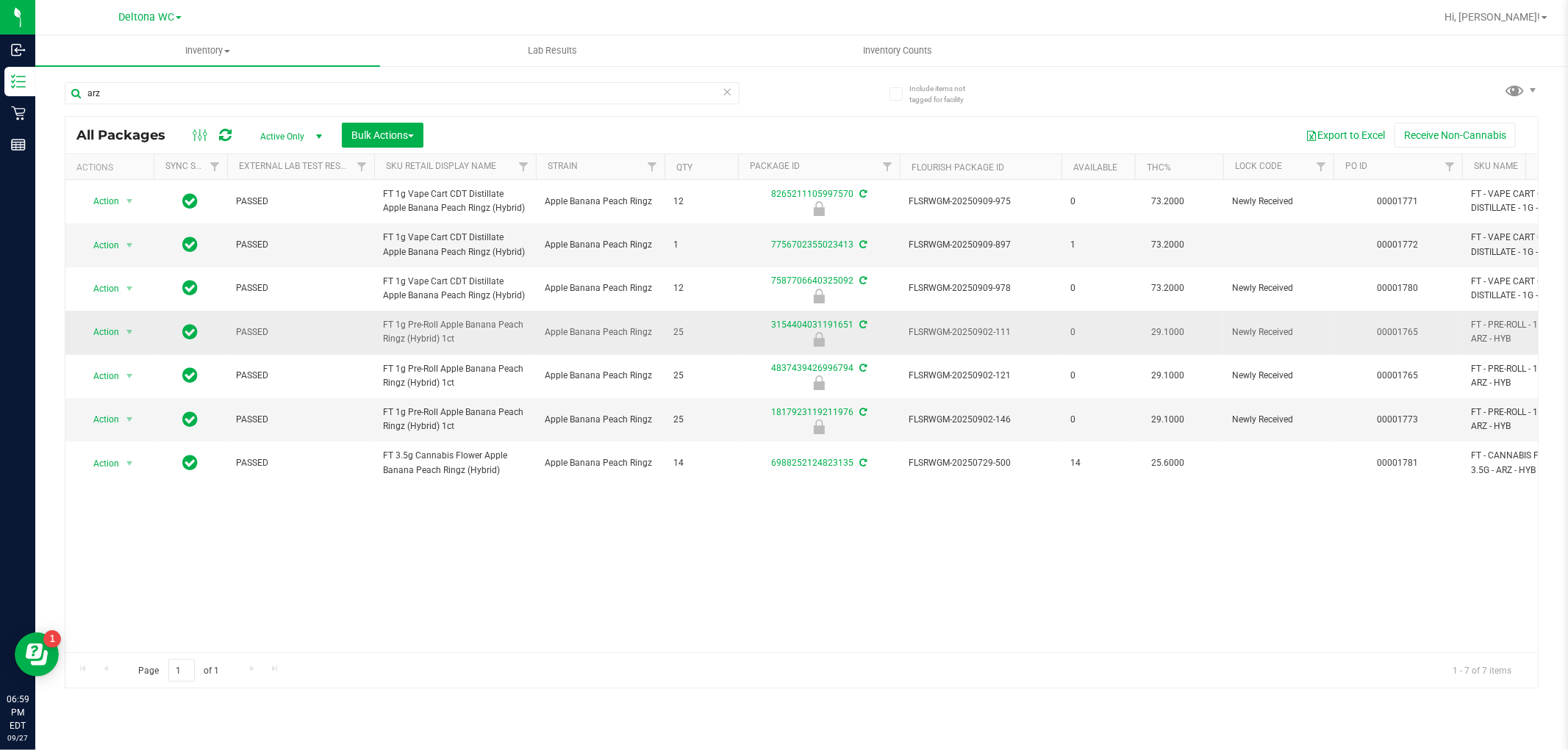
click at [420, 325] on span "FT 1g Pre-Roll Apple Banana Peach Ringz (Hybrid) 1ct" at bounding box center [455, 331] width 144 height 28
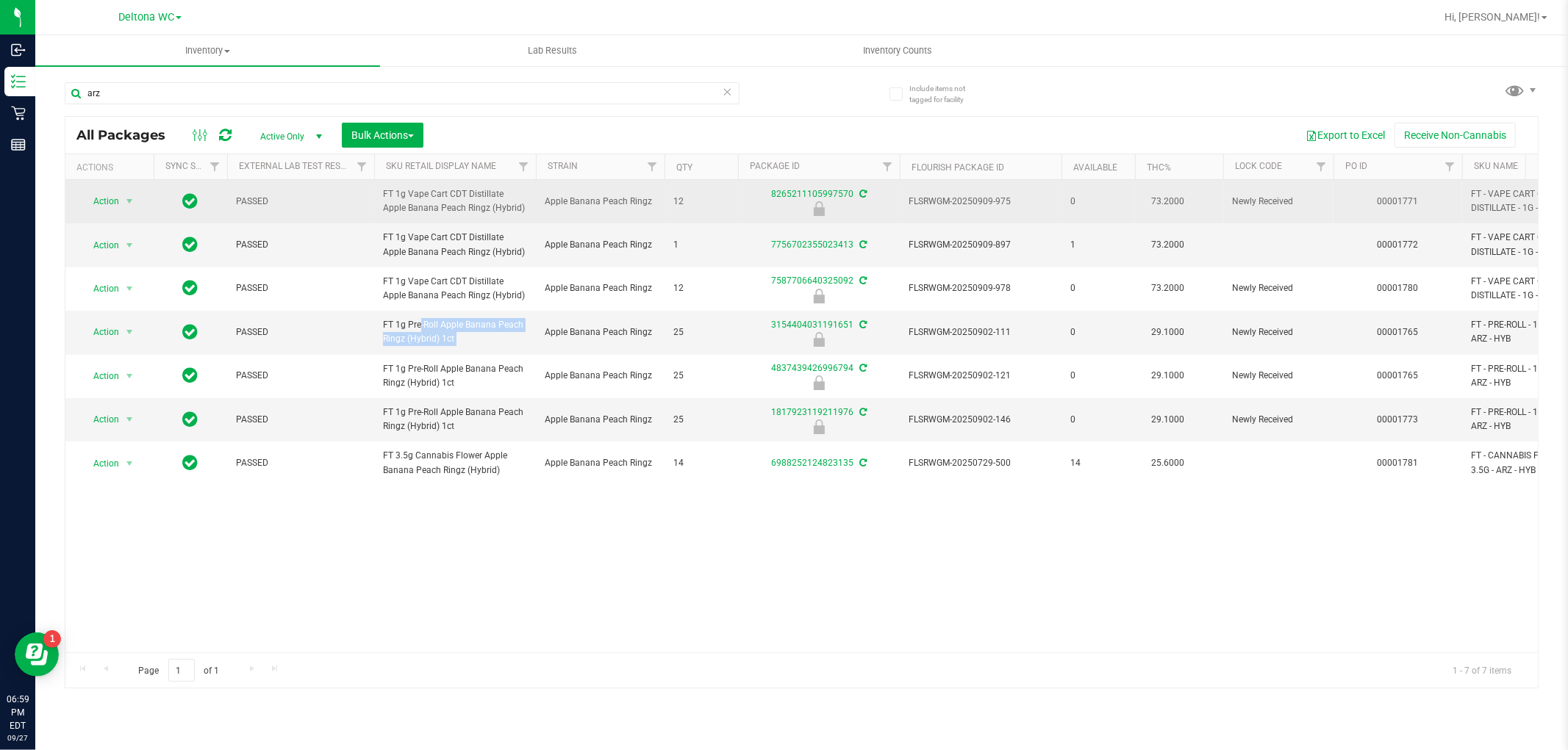
copy tr "FT 1g Pre-Roll Apple Banana Peach Ringz (Hybrid) 1ct"
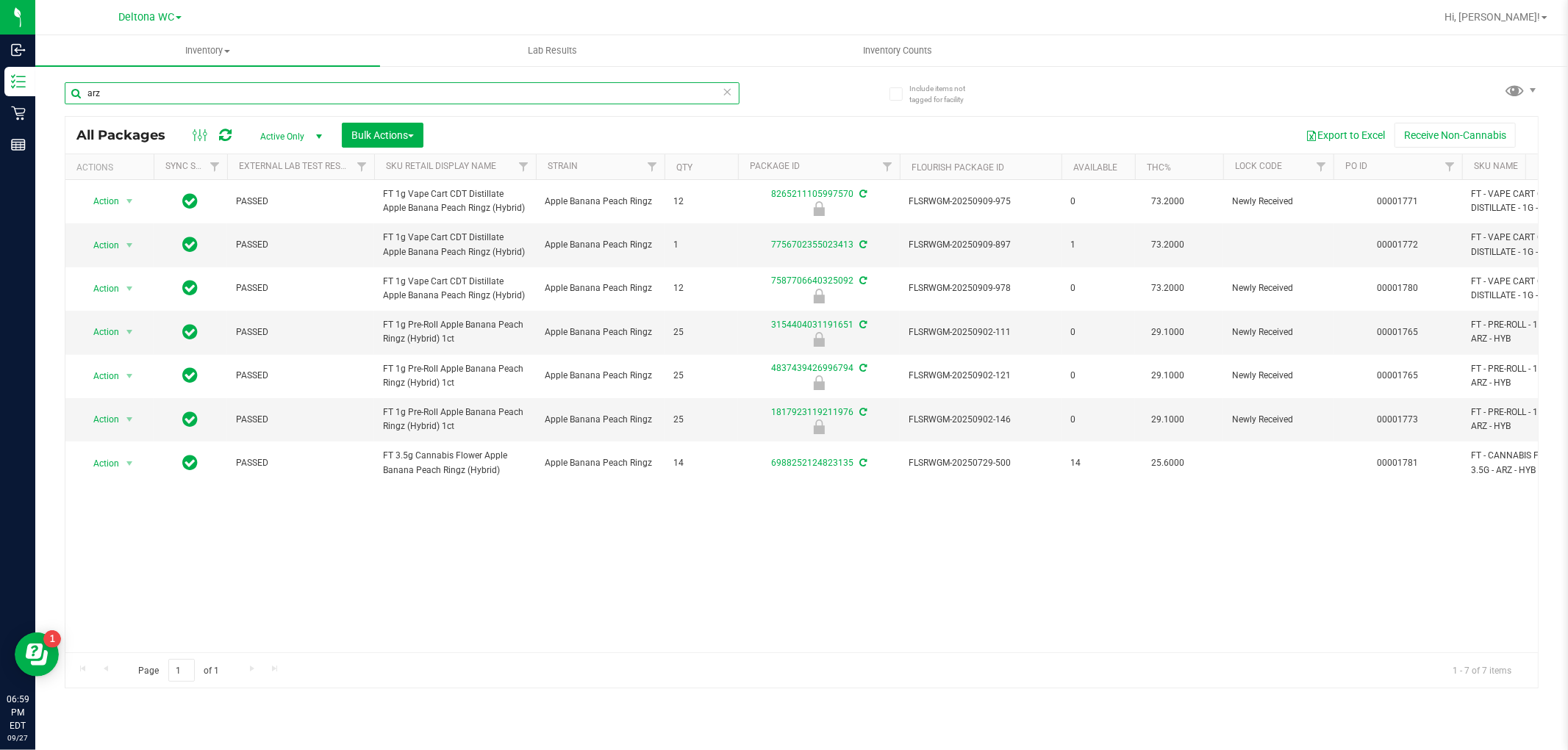
click at [287, 90] on input "arz" at bounding box center [401, 94] width 675 height 22
click at [287, 89] on input "arz" at bounding box center [401, 94] width 675 height 22
paste input "FT 1g Pre-Roll Apple Banana Peach Ringz (Hybrid) 1ct"
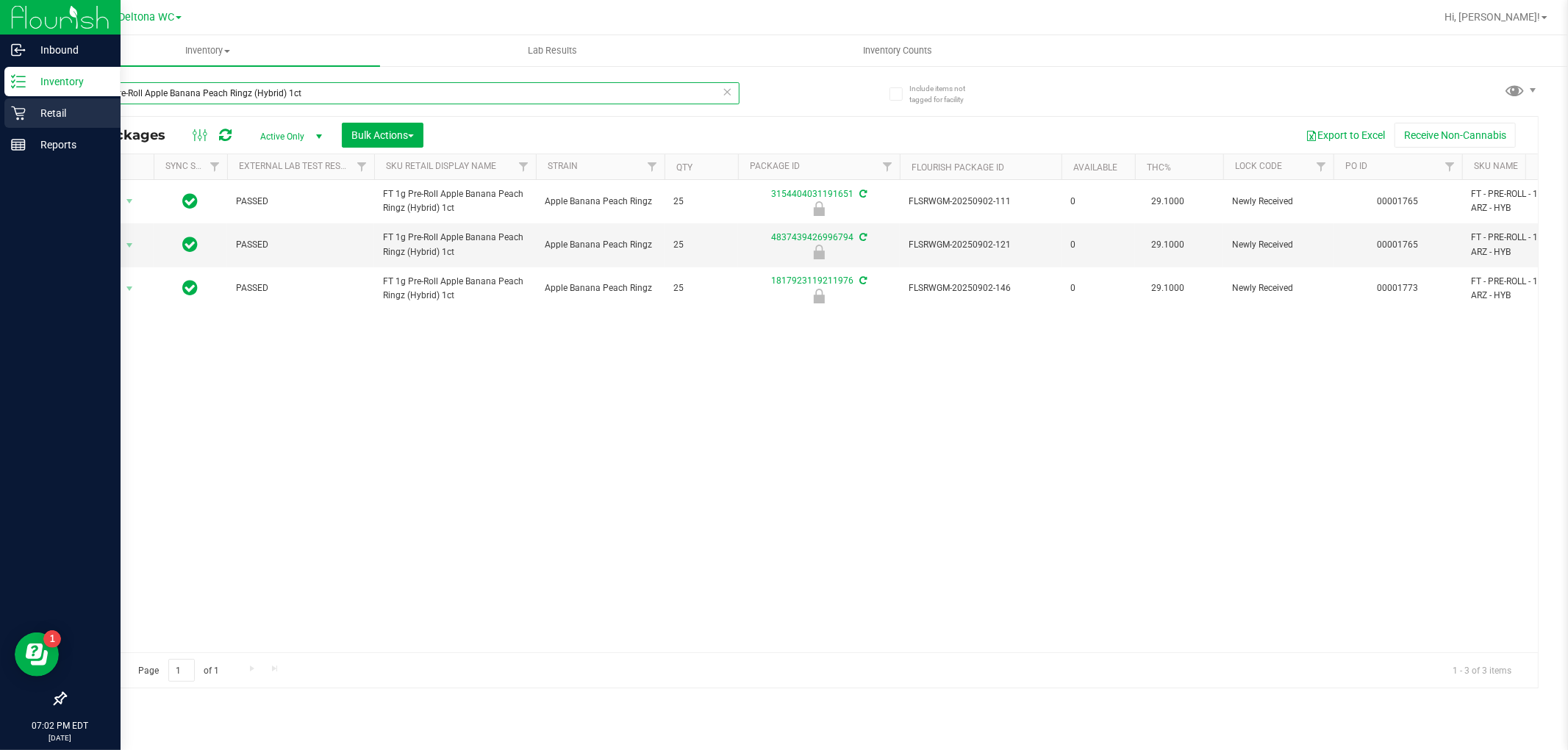
drag, startPoint x: 319, startPoint y: 95, endPoint x: 27, endPoint y: 102, distance: 292.1
click at [27, 102] on div "Inbound Inventory Retail Reports 07:02 PM EDT 09/27/2025 09/27 Deltona WC Hi, A…" at bounding box center [784, 375] width 1568 height 750
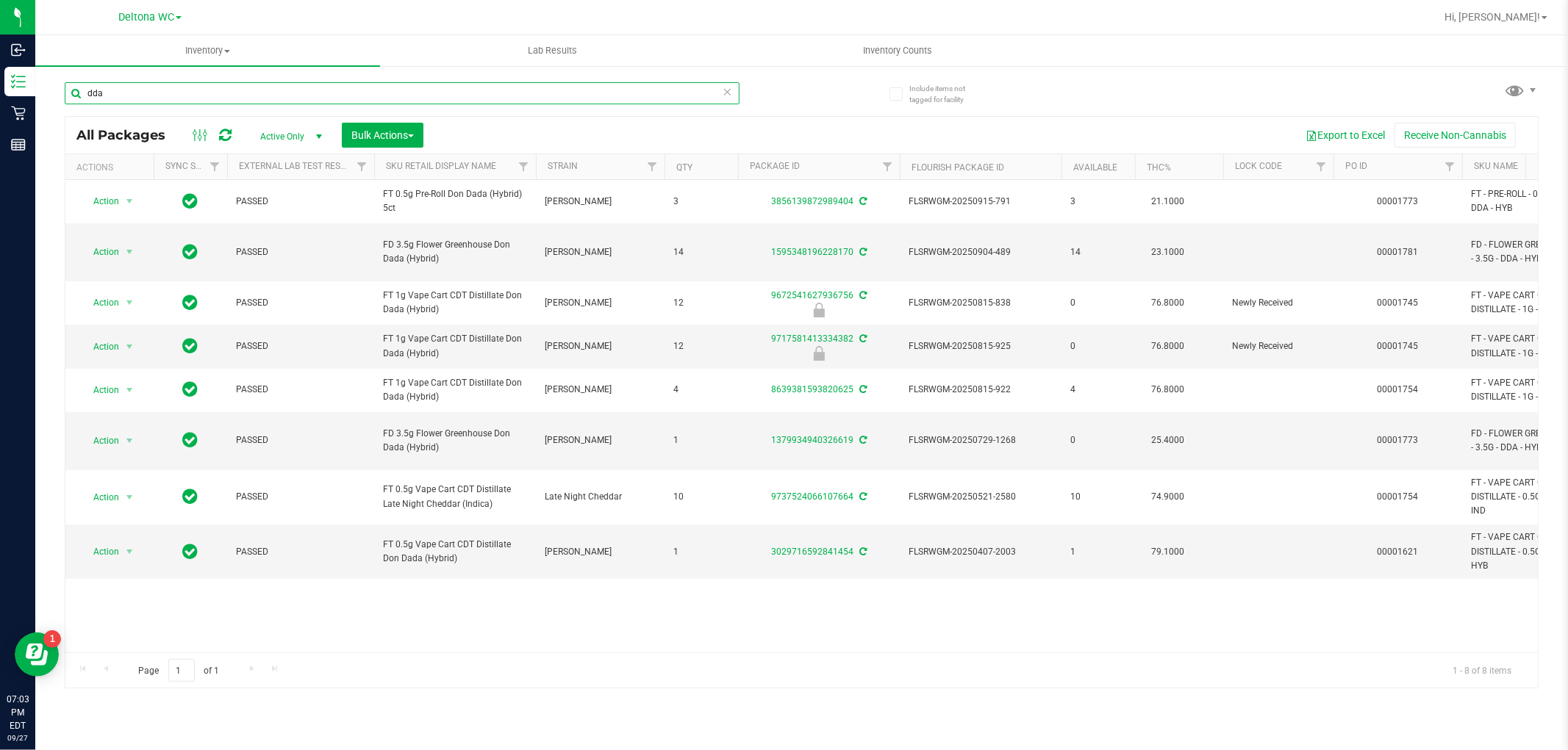
drag, startPoint x: 120, startPoint y: 88, endPoint x: 75, endPoint y: 102, distance: 47.1
click at [75, 102] on input "dda" at bounding box center [401, 94] width 675 height 22
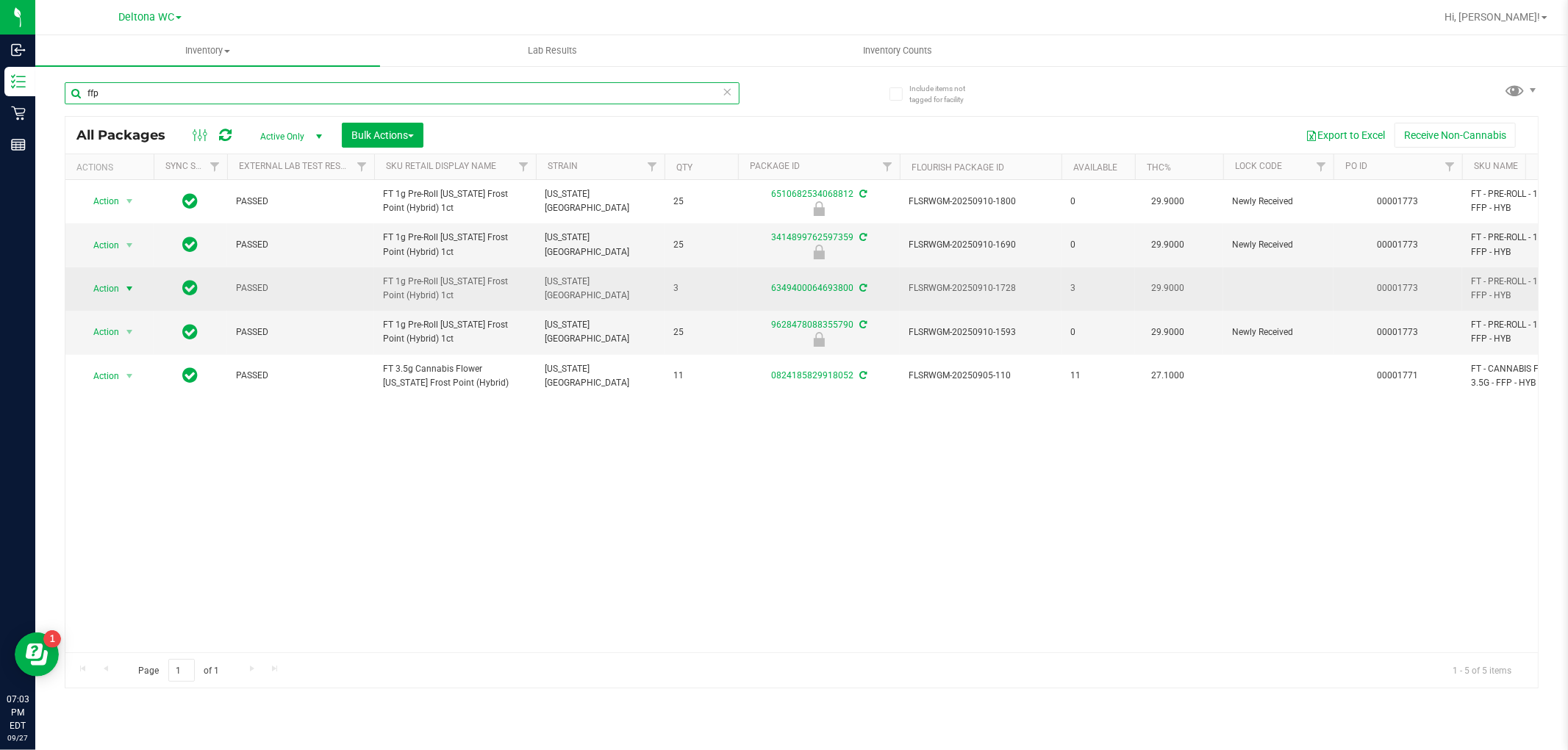
type input "ffp"
click at [122, 290] on span "select" at bounding box center [130, 289] width 18 height 21
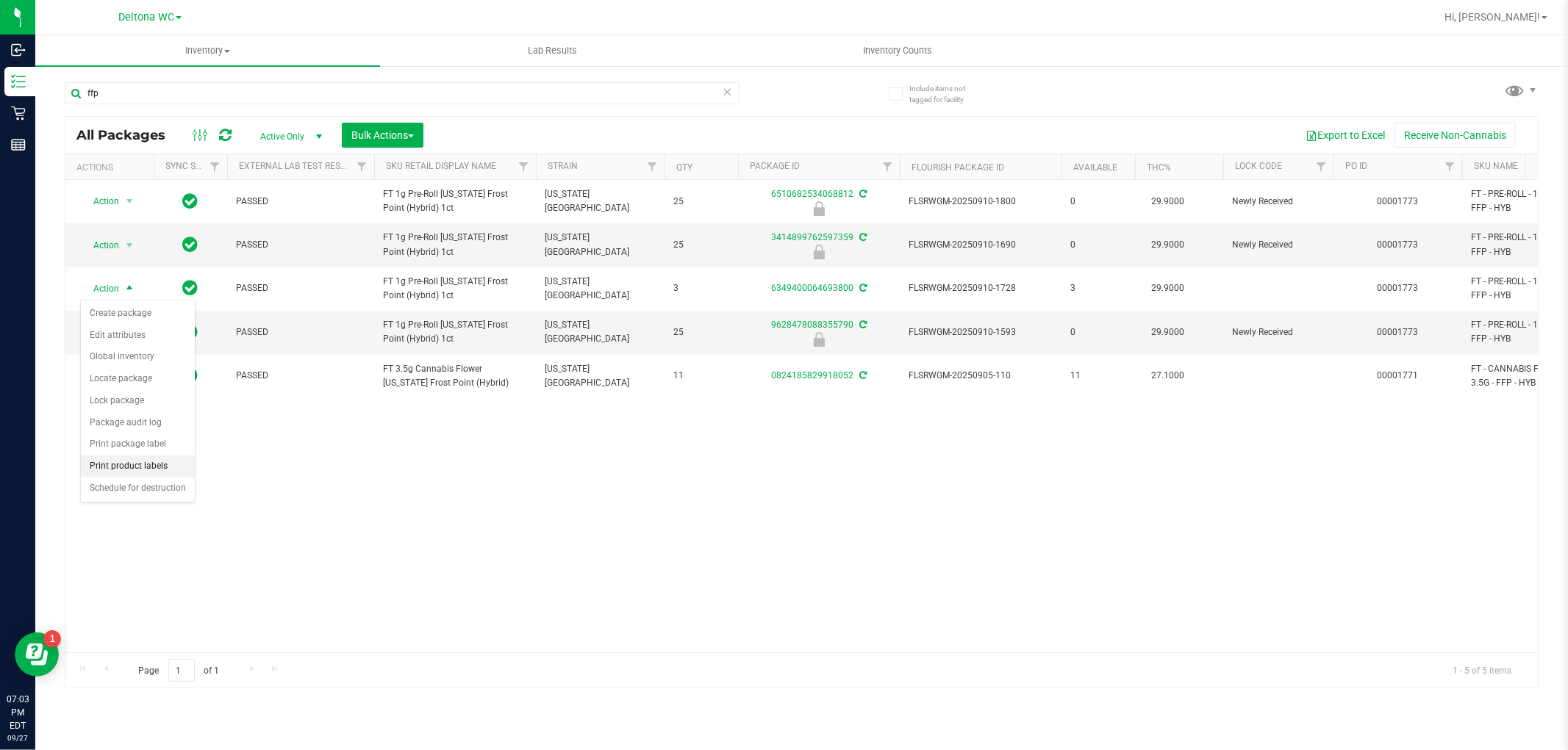
click at [166, 474] on li "Print product labels" at bounding box center [137, 466] width 114 height 22
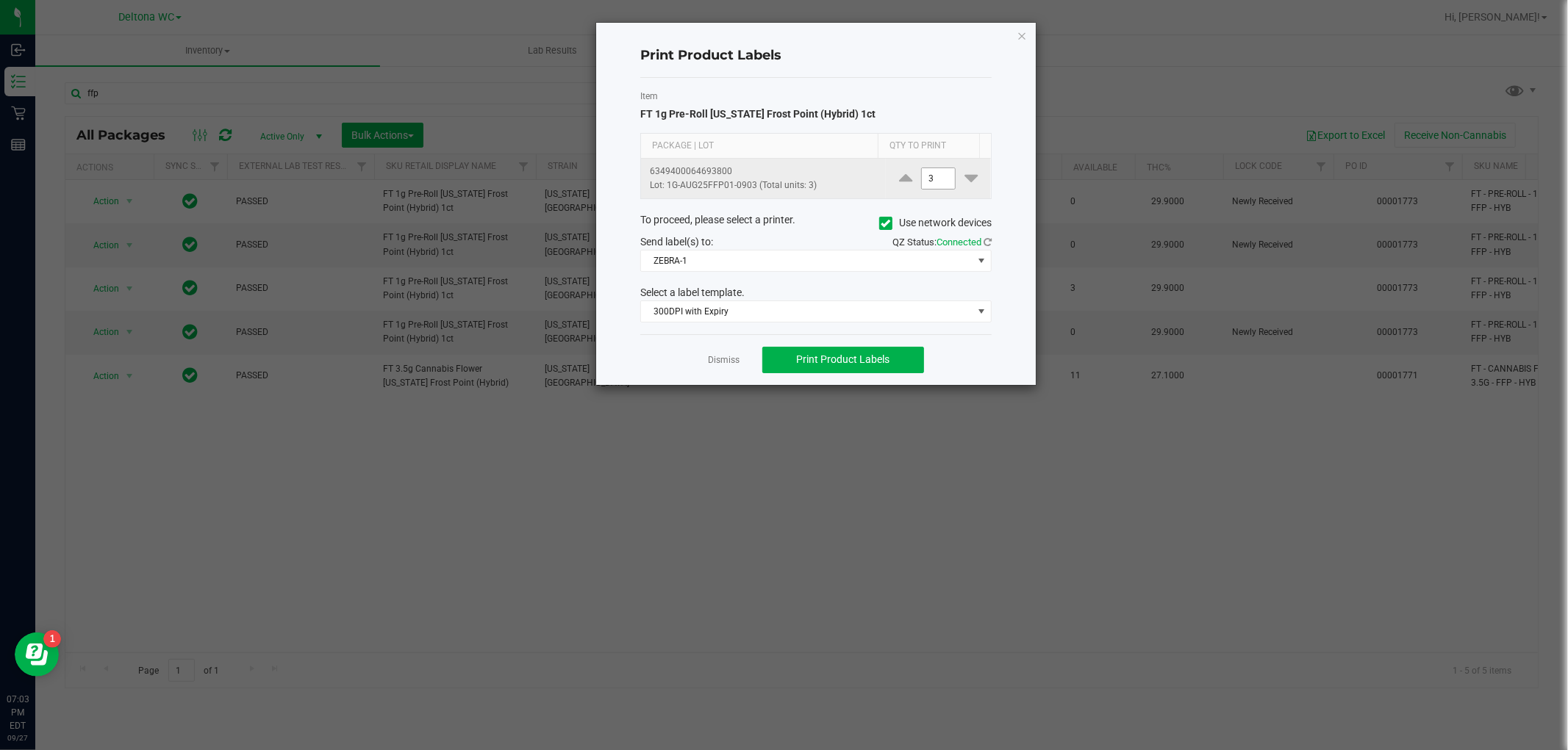
click at [935, 174] on input "3" at bounding box center [939, 179] width 34 height 21
type input "1"
click at [726, 361] on link "Dismiss" at bounding box center [725, 361] width 32 height 13
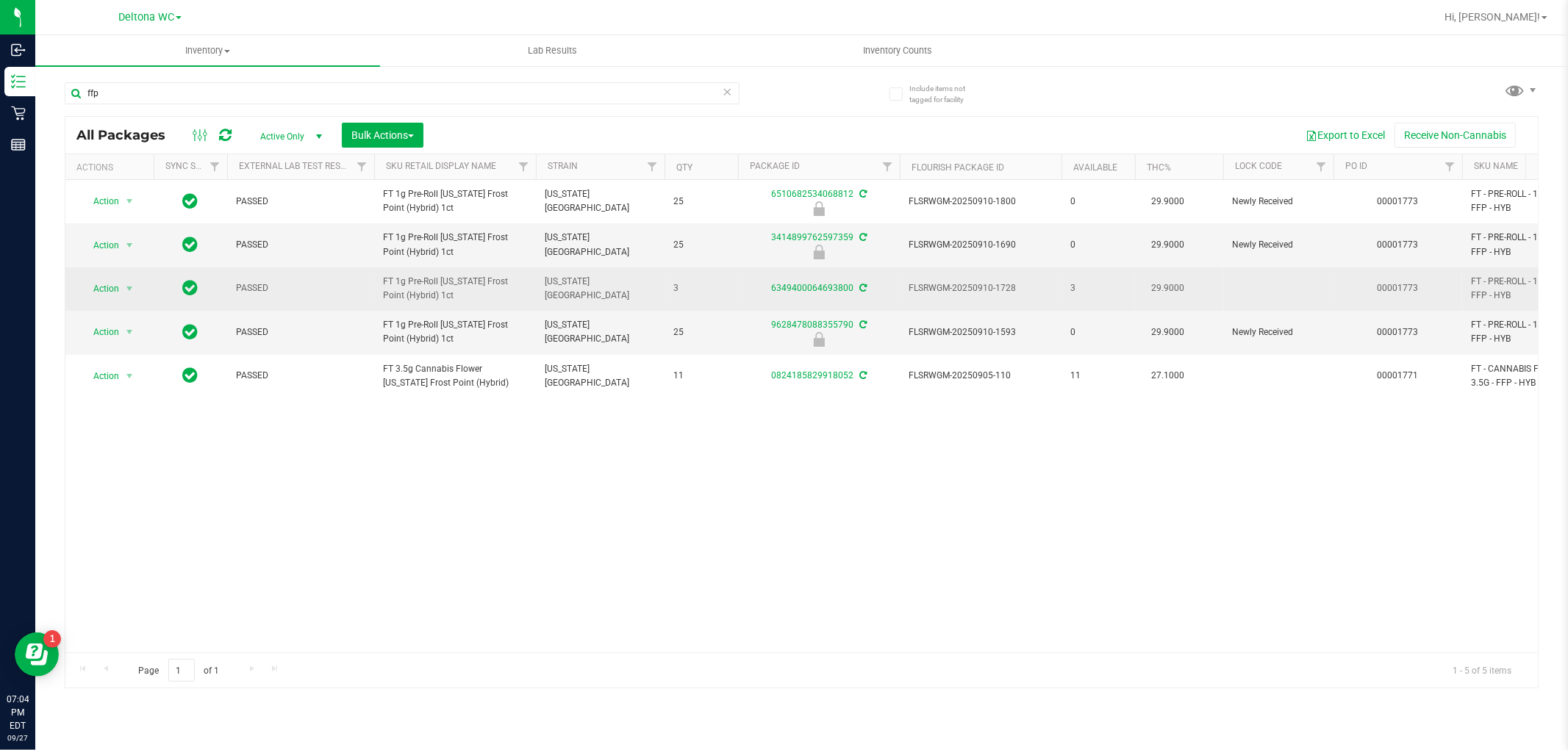
drag, startPoint x: 1062, startPoint y: 280, endPoint x: 1106, endPoint y: 283, distance: 44.1
click at [1106, 283] on tr "Action Action Create package Edit attributes Global inventory Locate package Lo…" at bounding box center [1303, 289] width 2477 height 44
click at [131, 291] on span "select" at bounding box center [129, 288] width 12 height 12
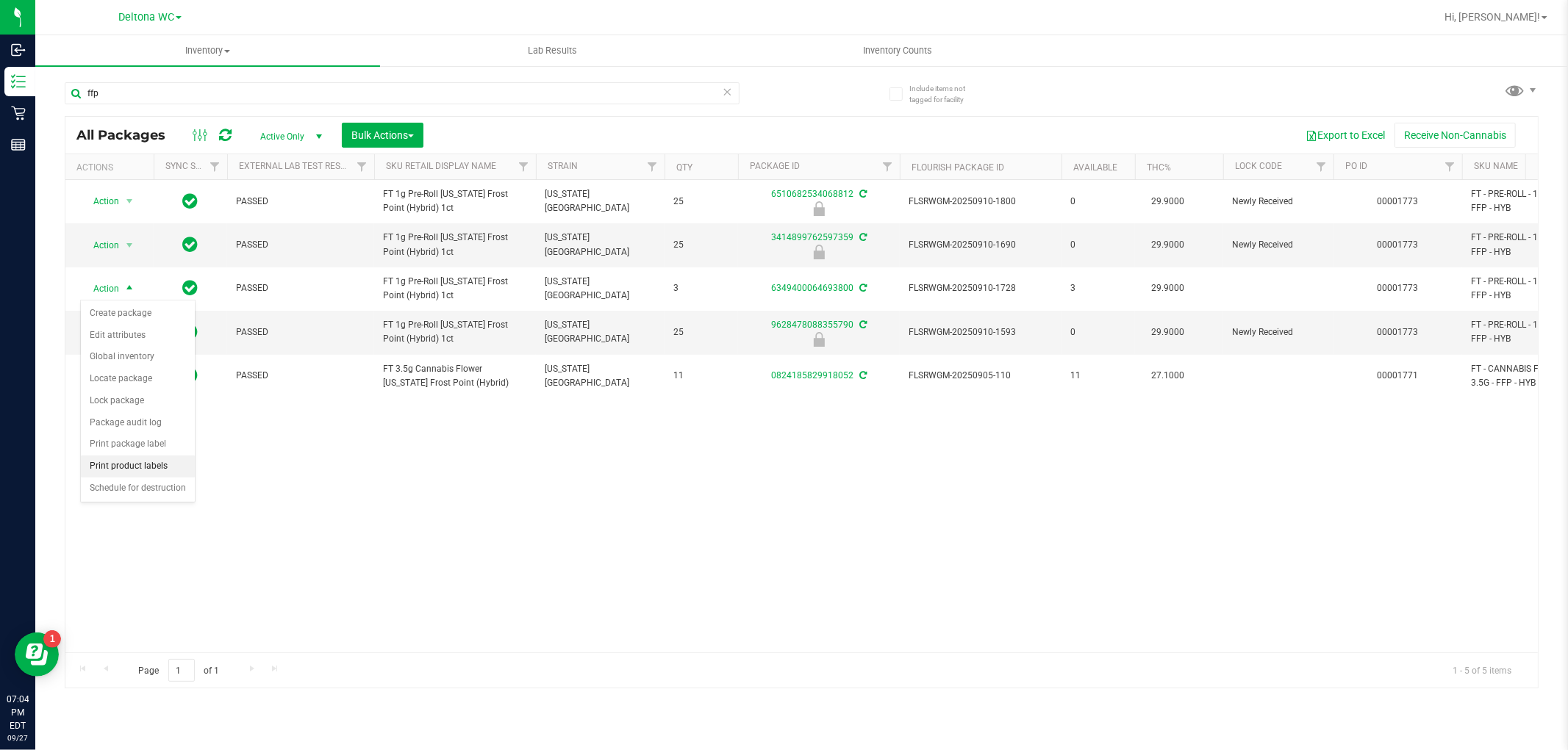
click at [155, 469] on li "Print product labels" at bounding box center [137, 466] width 114 height 22
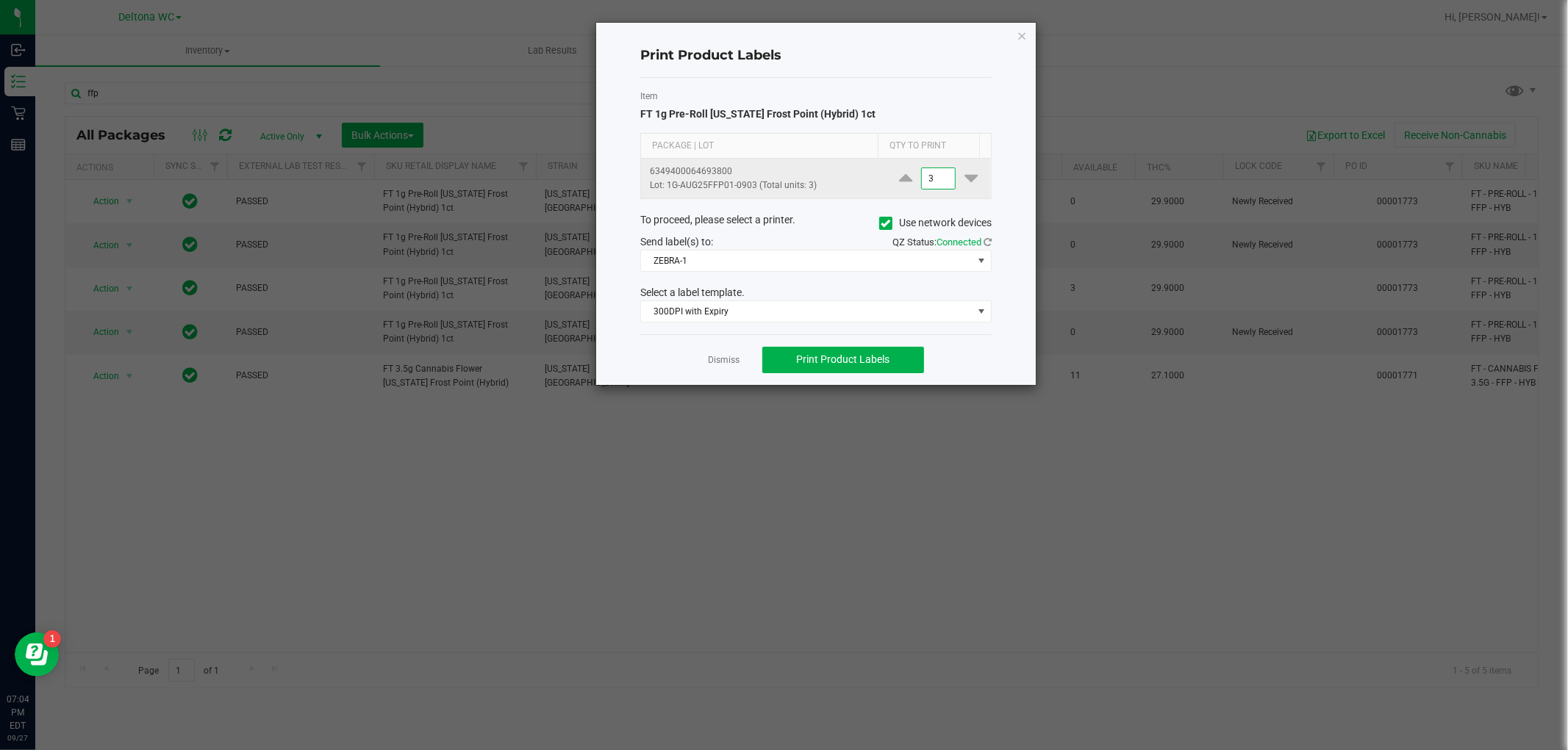
click at [930, 173] on input "3" at bounding box center [939, 179] width 34 height 21
type input "1"
click at [772, 283] on div "Item FT 1g Pre-Roll Florida Frost Point (Hybrid) 1ct Package | Lot Qty to Print…" at bounding box center [816, 206] width 351 height 257
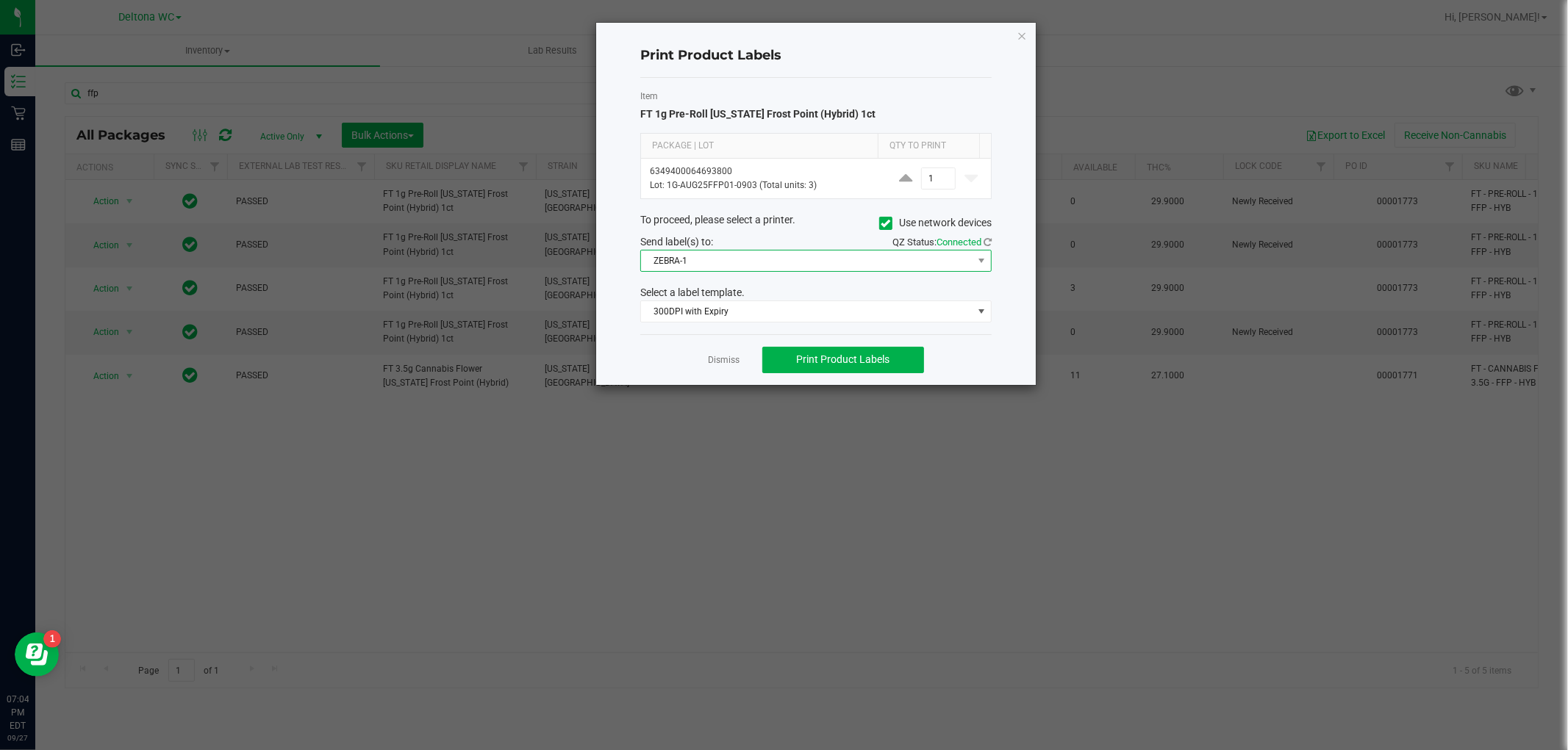
click at [784, 265] on span "ZEBRA-1" at bounding box center [807, 261] width 331 height 21
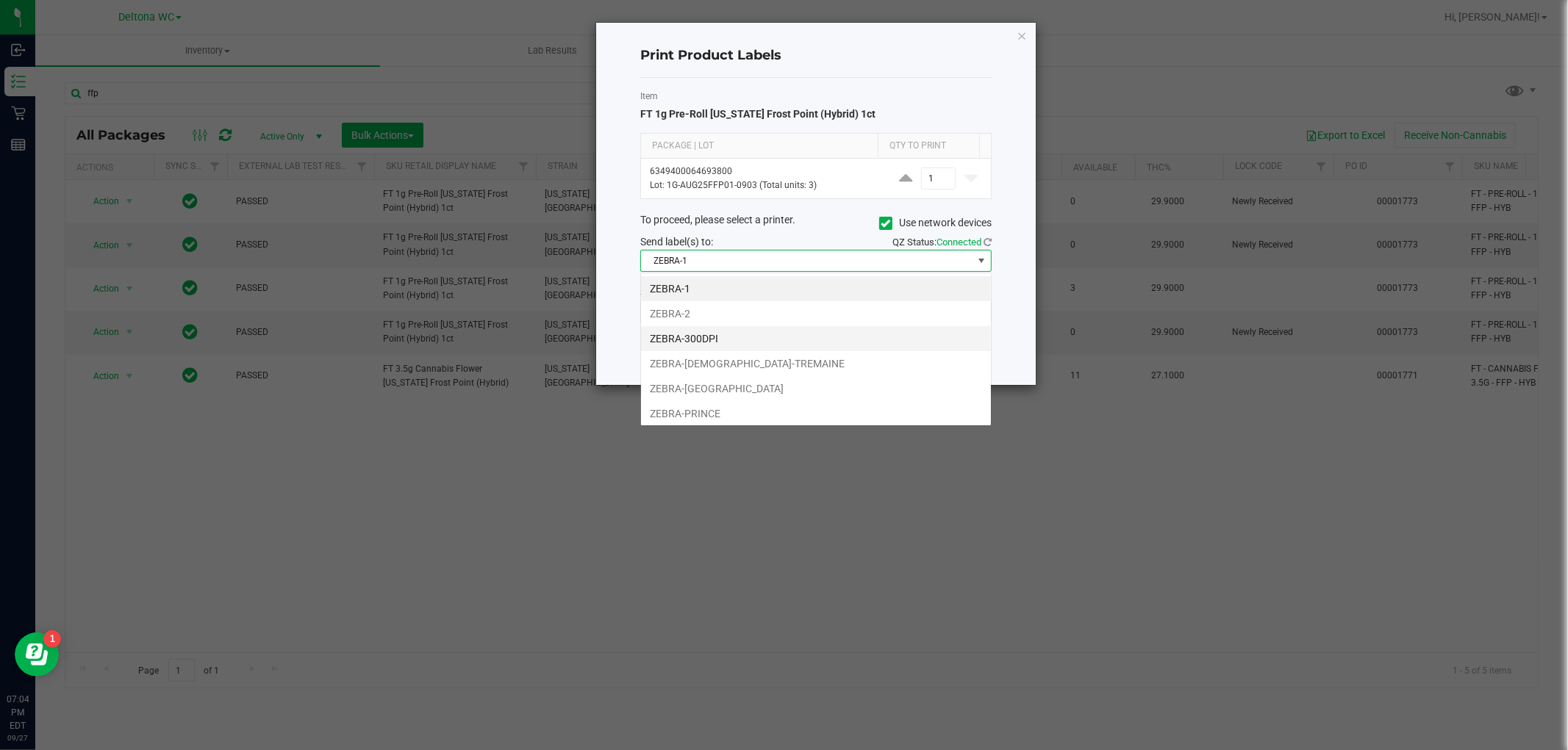
scroll to position [22, 350]
click at [729, 337] on li "ZEBRA-300DPI" at bounding box center [816, 338] width 350 height 25
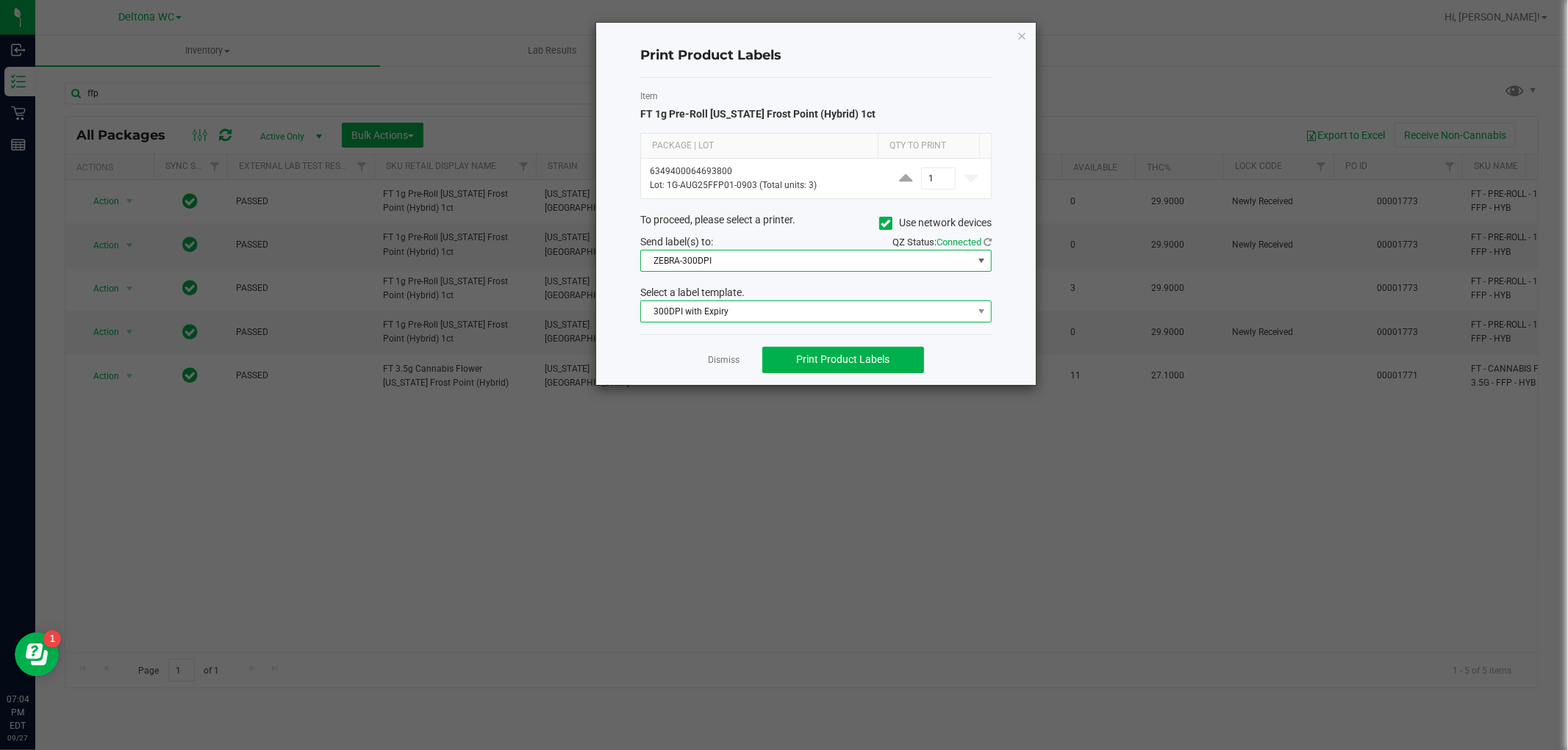
click at [766, 316] on span "300DPI with Expiry" at bounding box center [807, 311] width 331 height 21
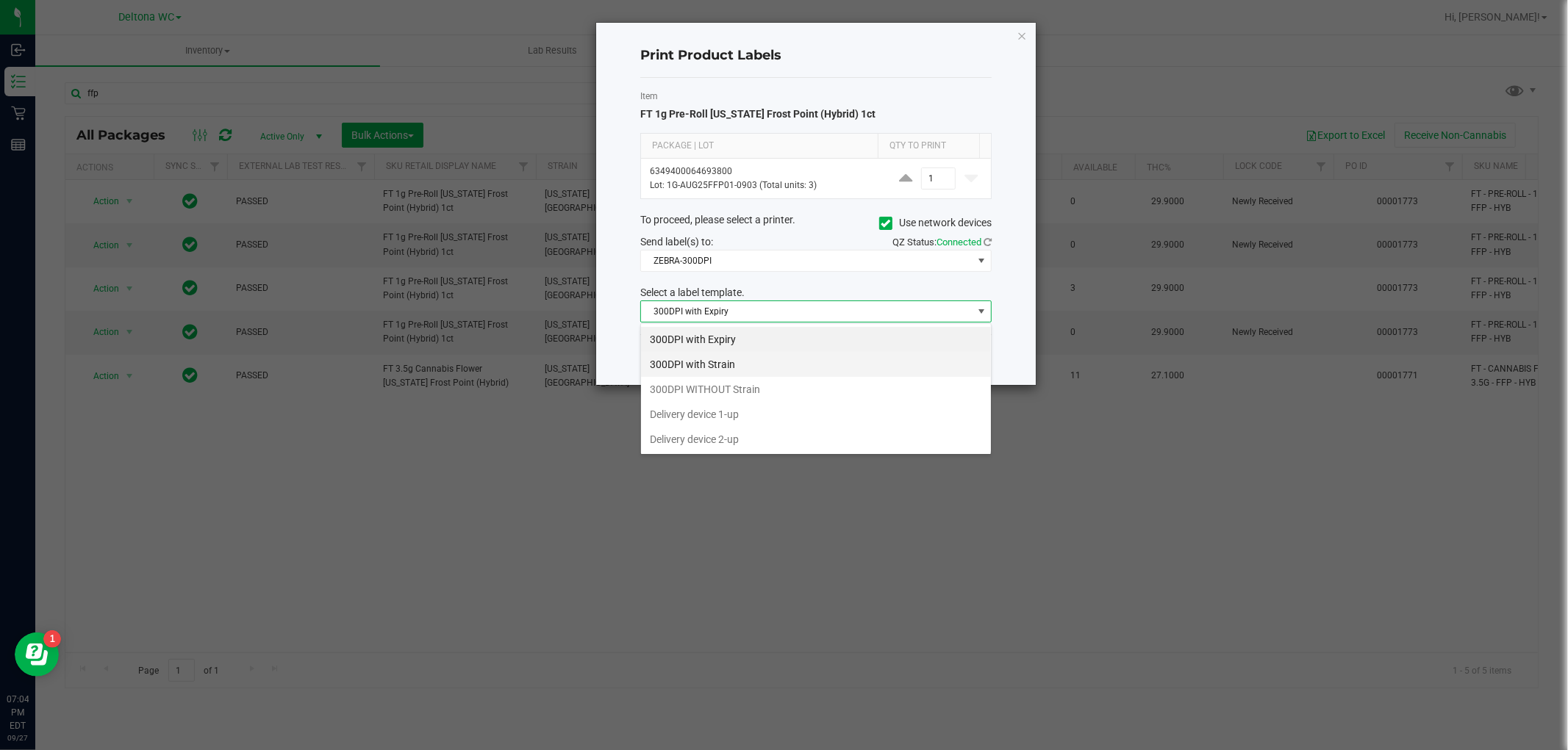
click at [750, 361] on li "300DPI with Strain" at bounding box center [816, 364] width 350 height 25
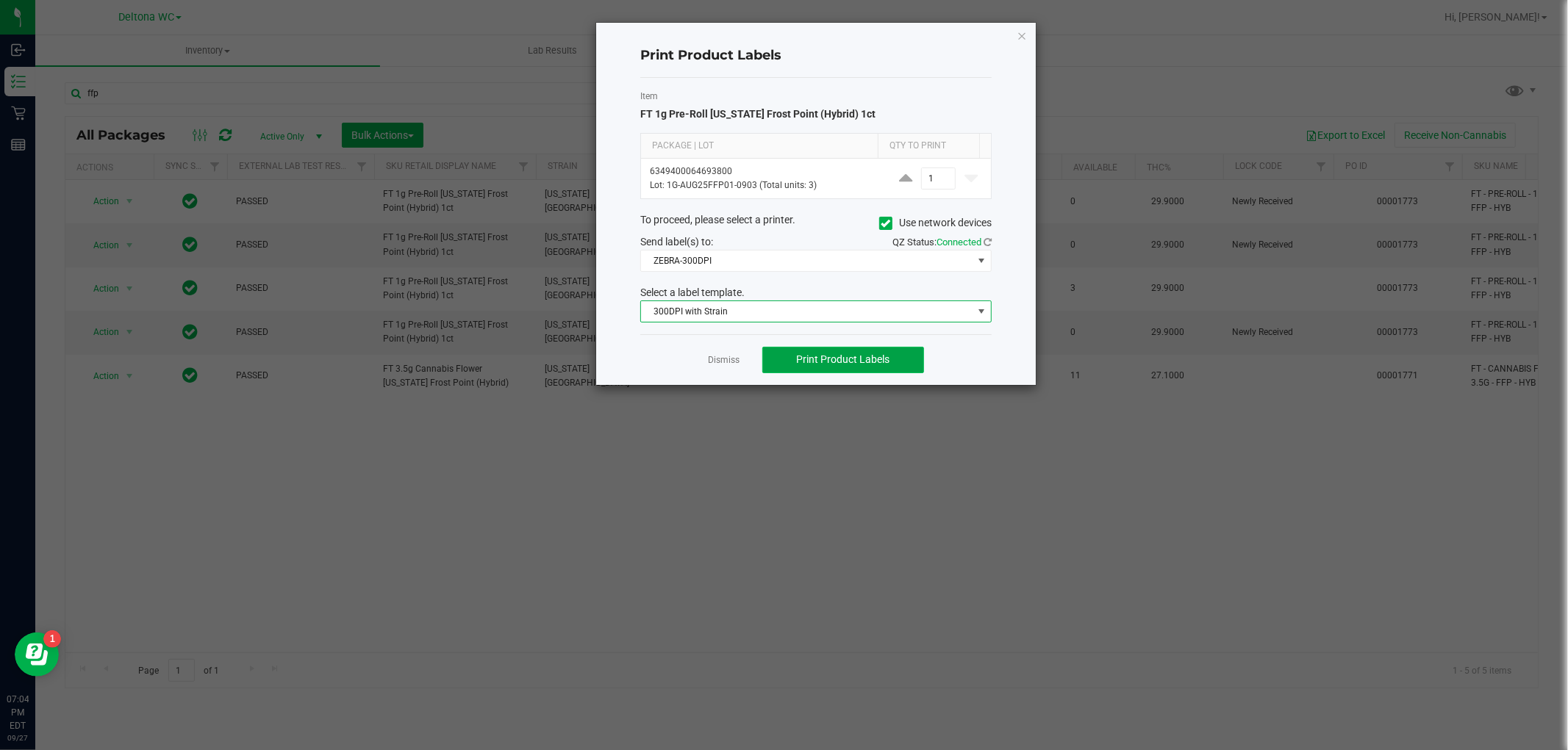
click at [837, 357] on span "Print Product Labels" at bounding box center [842, 359] width 93 height 12
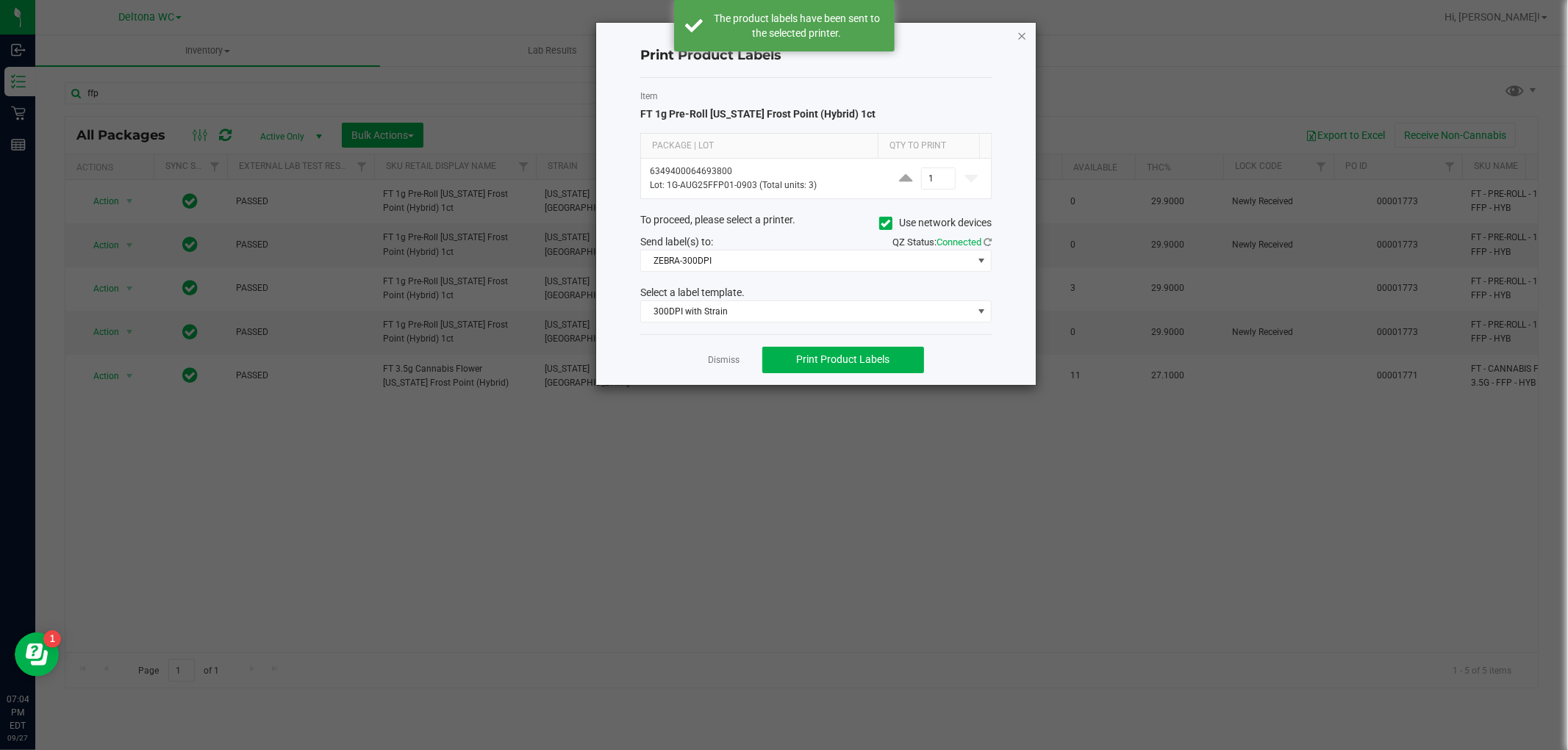
click at [1025, 33] on icon "button" at bounding box center [1021, 35] width 10 height 17
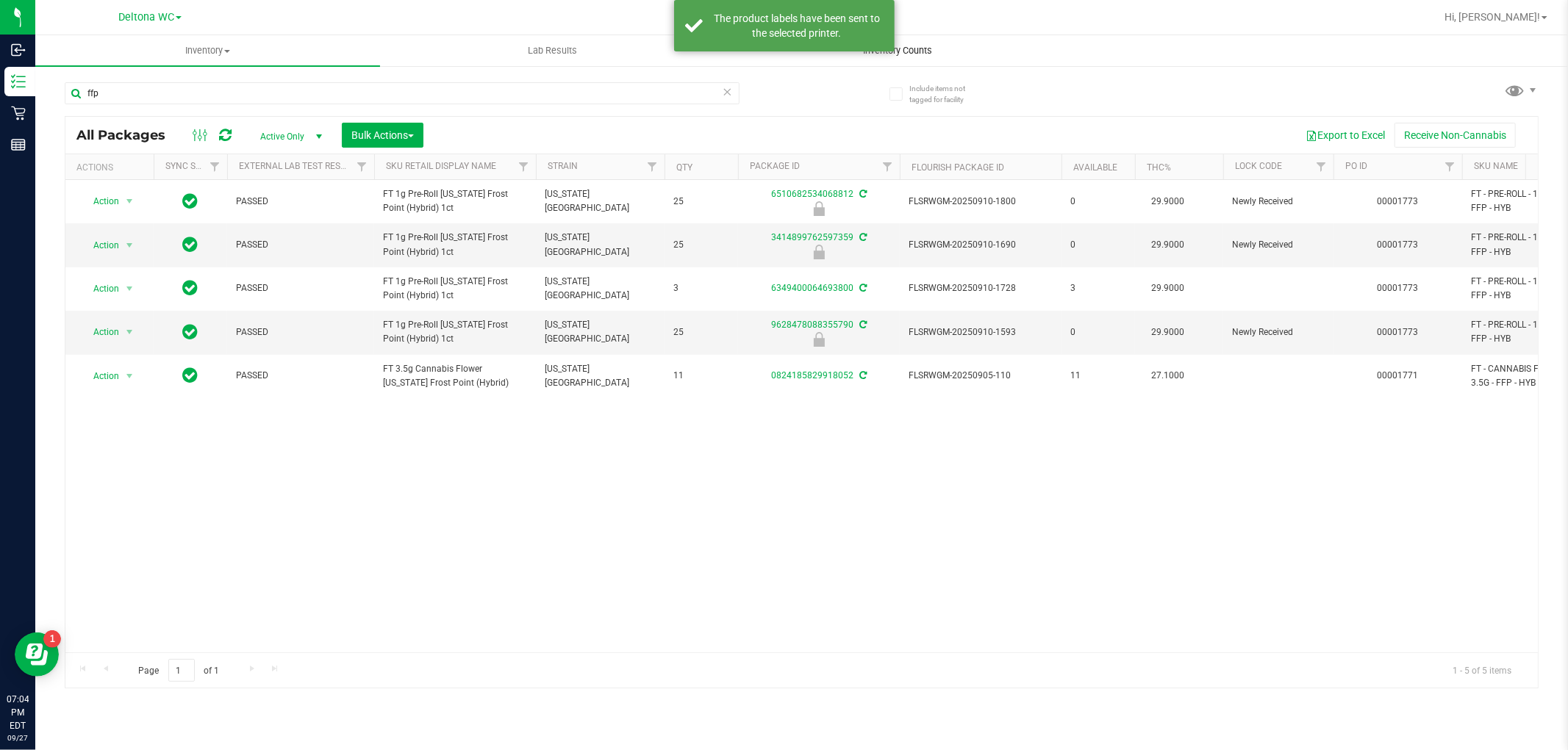
click at [926, 48] on span "Inventory Counts" at bounding box center [897, 50] width 109 height 14
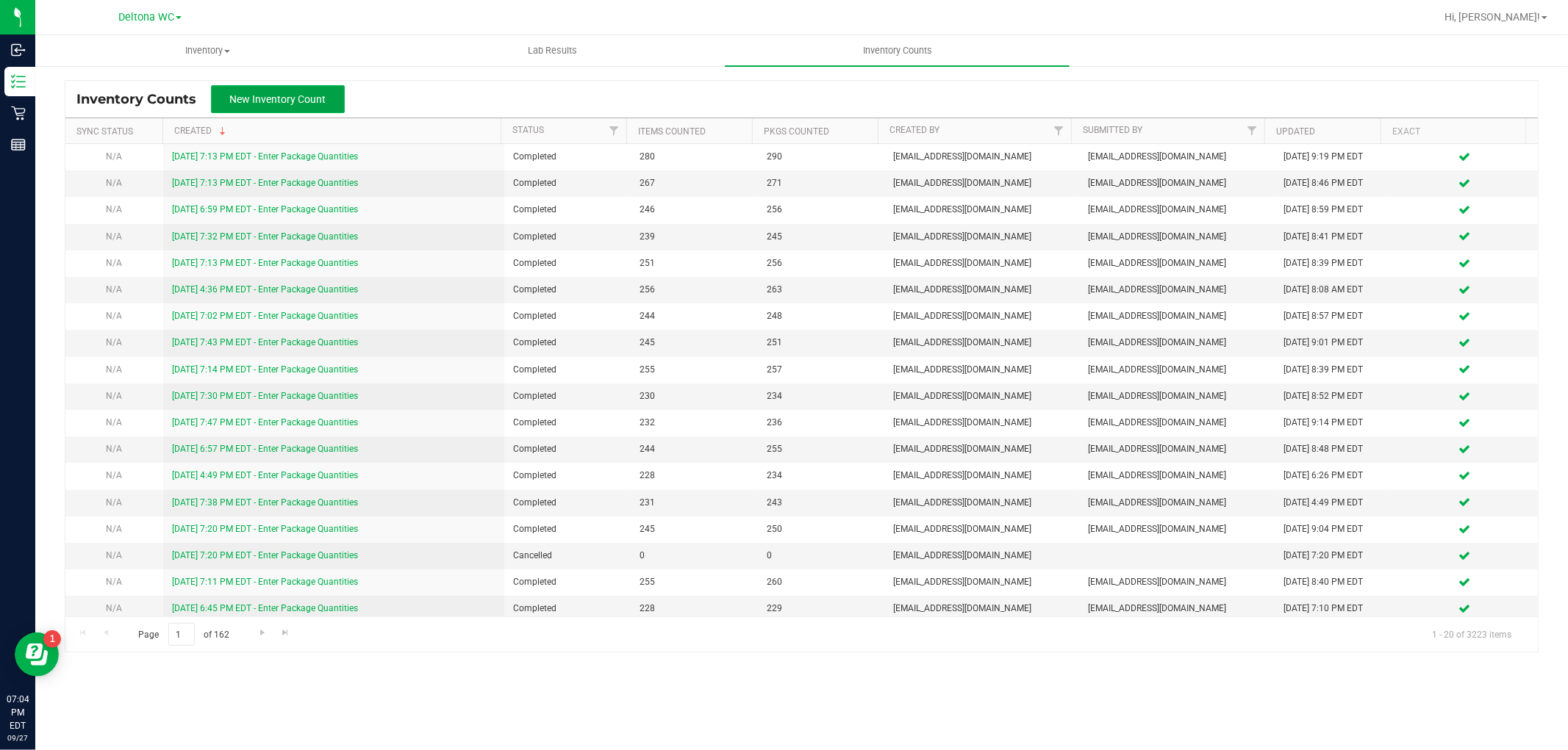
click at [291, 104] on span "New Inventory Count" at bounding box center [277, 99] width 96 height 12
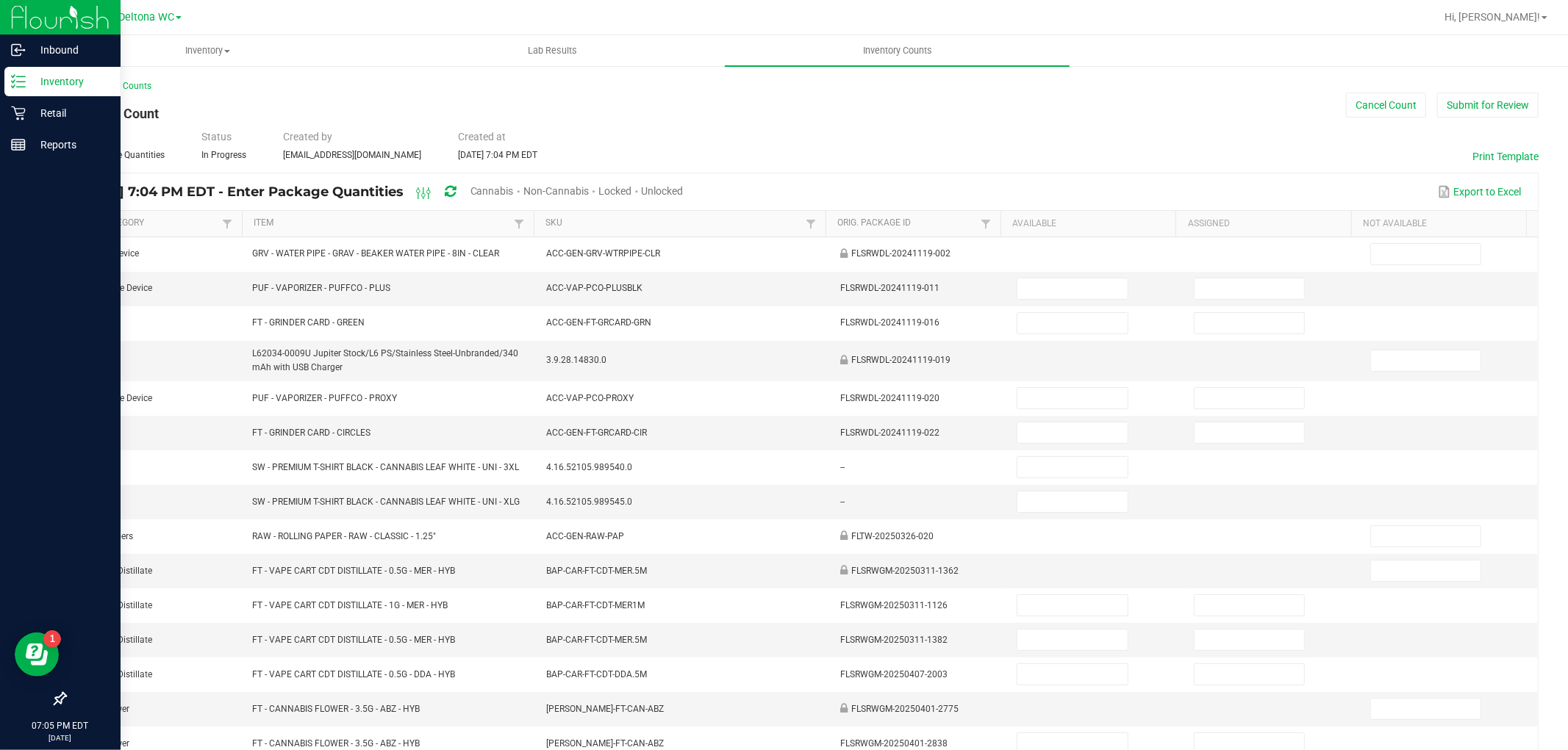
click at [45, 83] on p "Inventory" at bounding box center [69, 82] width 88 height 17
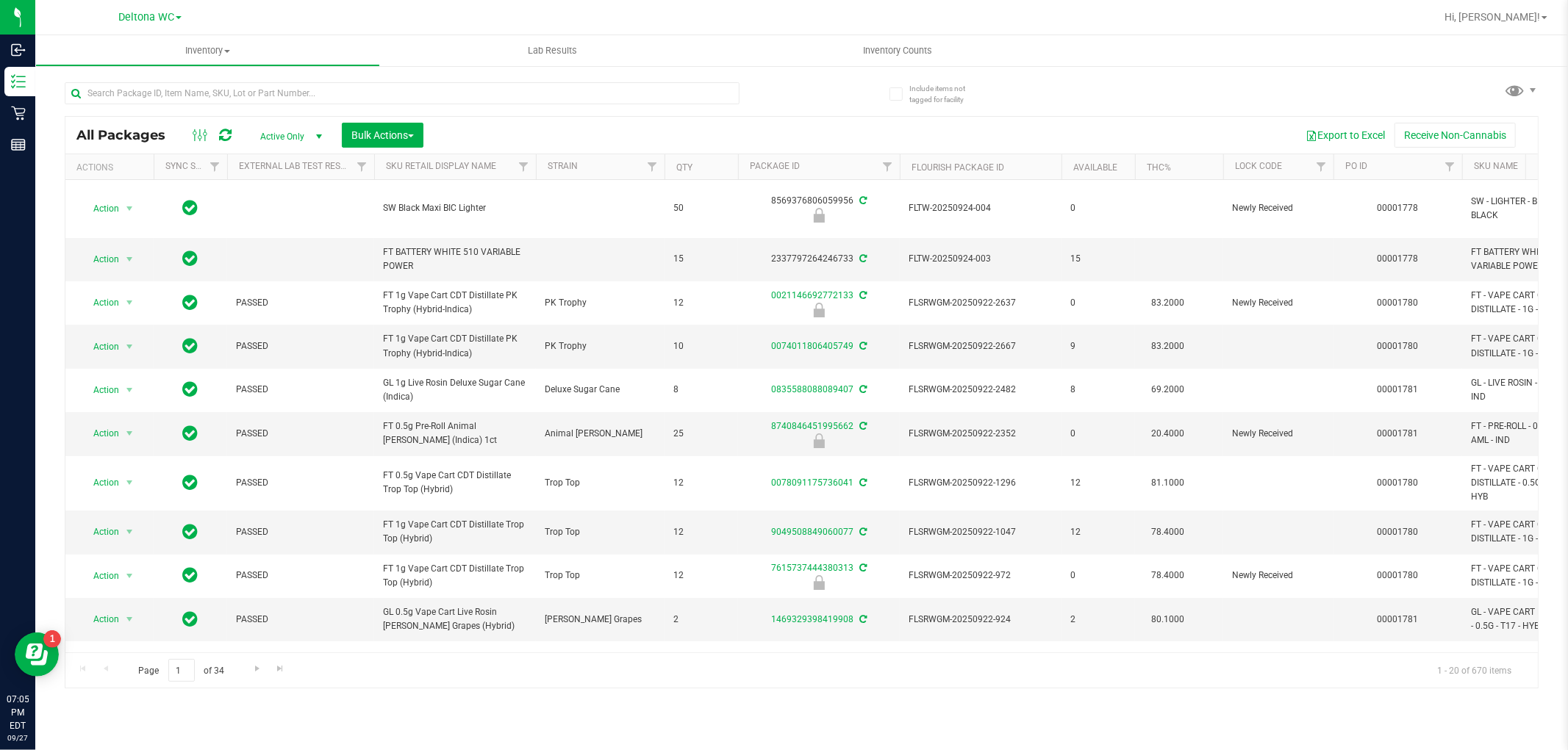
click at [1095, 94] on div "All Packages Active Only Active Only Lab Samples Locked All External Internal B…" at bounding box center [801, 378] width 1473 height 620
click at [441, 92] on input "text" at bounding box center [401, 94] width 675 height 22
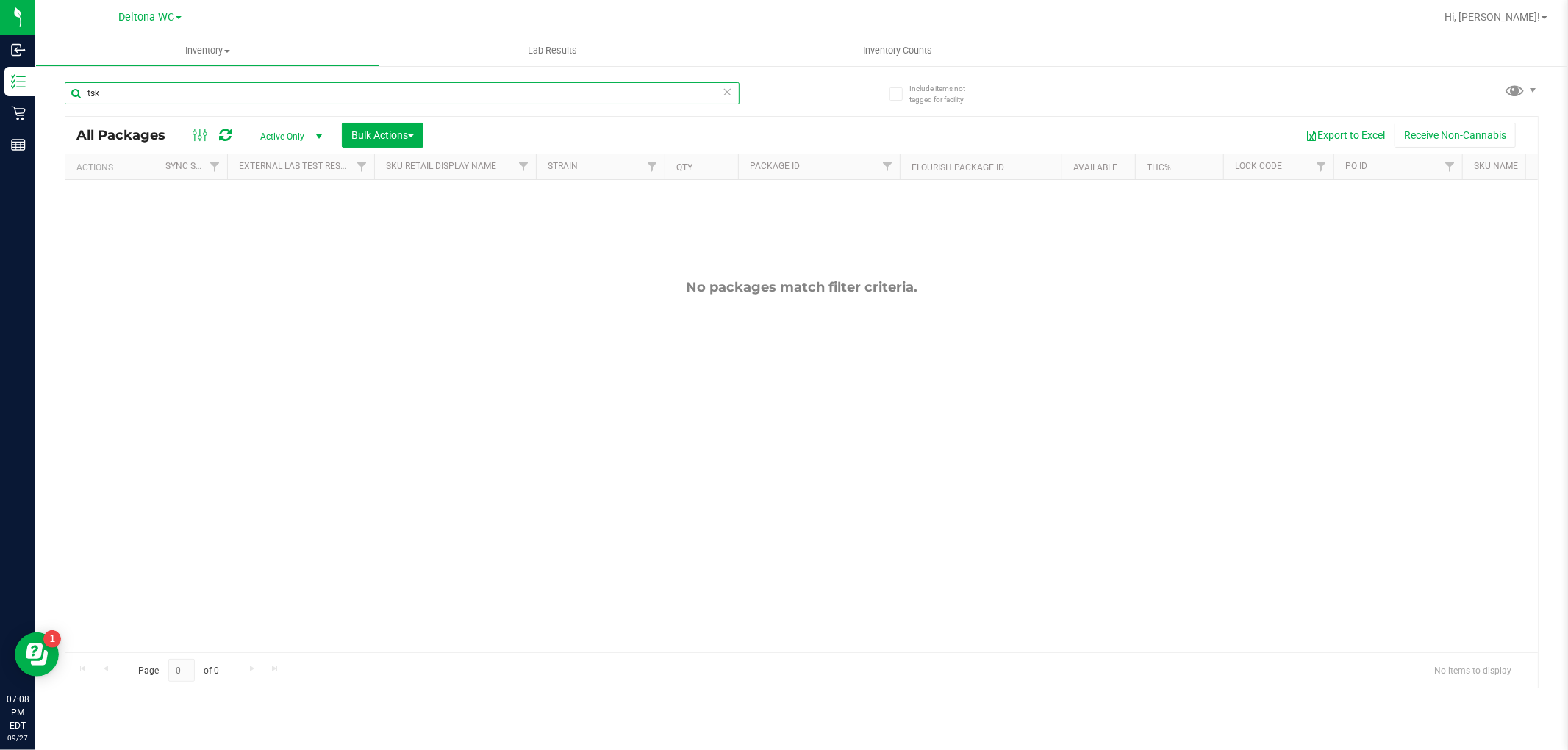
type input "tsk"
